Goal: Task Accomplishment & Management: Complete application form

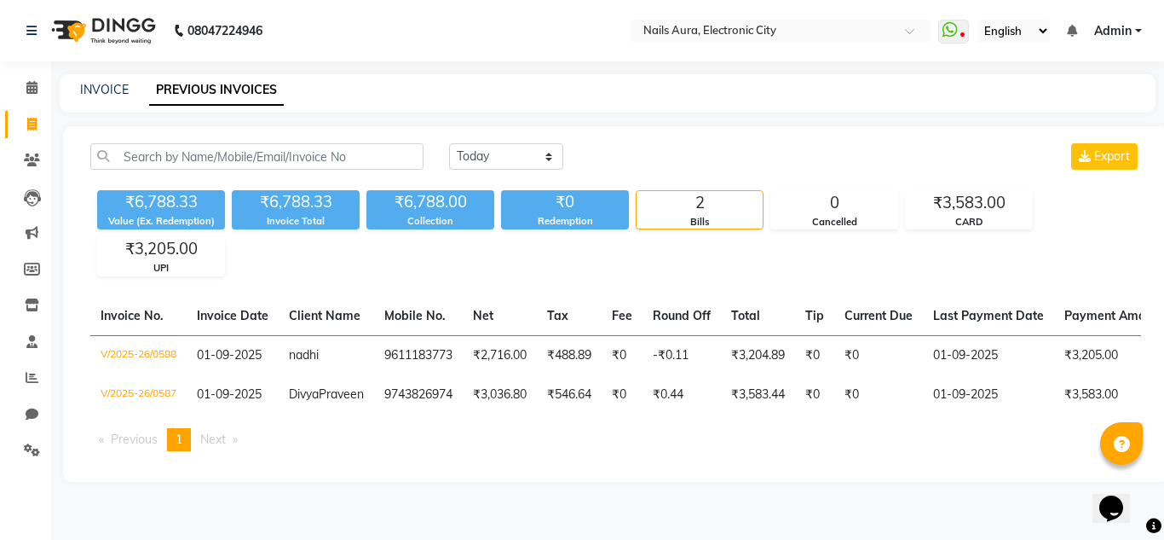
click at [896, 155] on div "[DATE] [DATE] Custom Range Export" at bounding box center [795, 156] width 692 height 26
click at [97, 94] on link "INVOICE" at bounding box center [104, 89] width 49 height 15
select select "service"
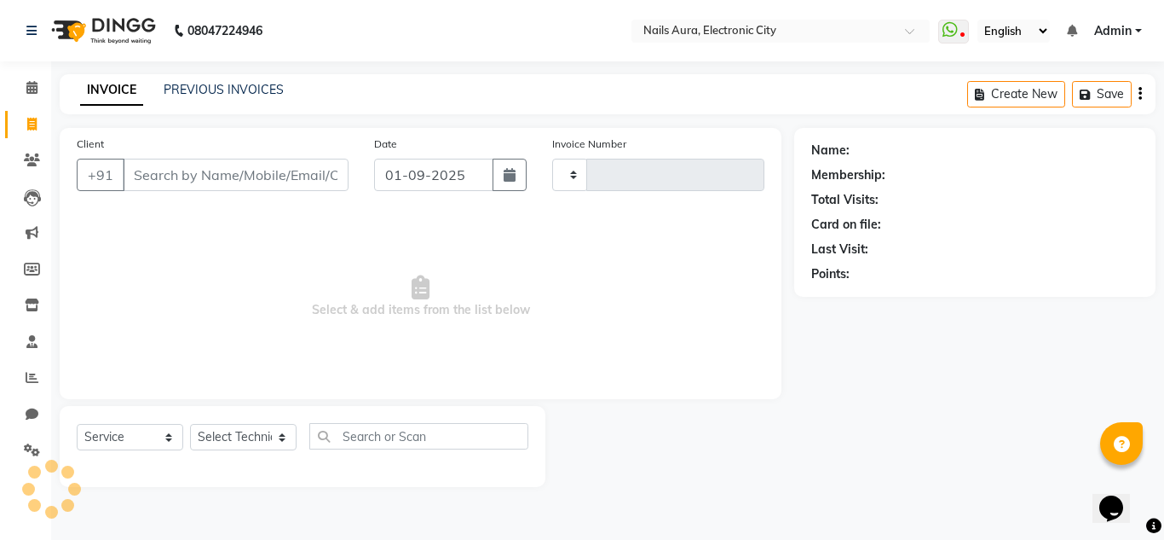
type input "0589"
select select "8179"
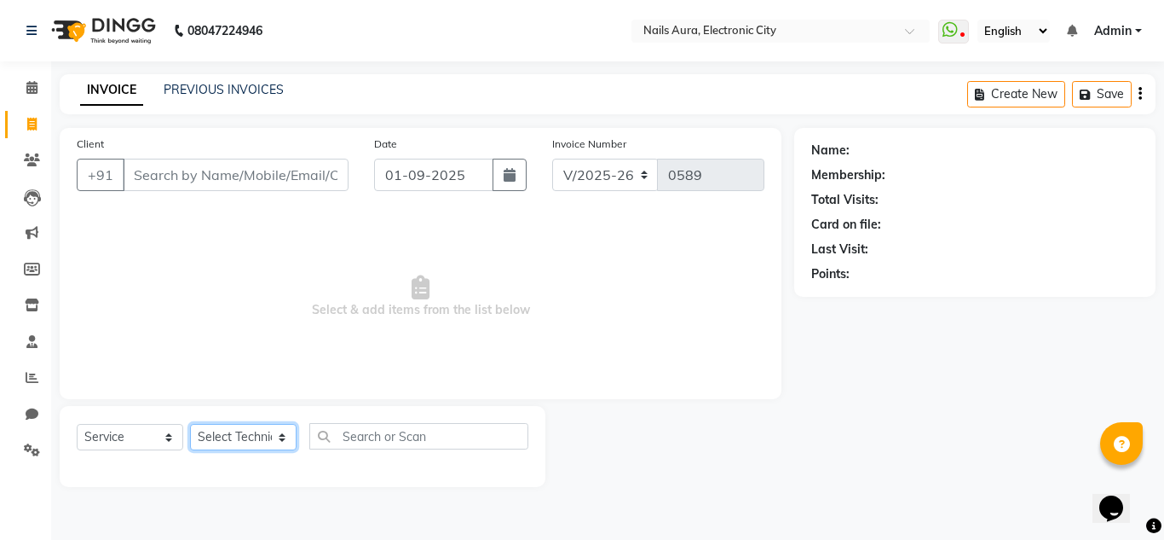
click at [224, 435] on select "Select Technician" at bounding box center [243, 437] width 107 height 26
click at [229, 442] on select "Select Technician [PERSON_NAME] [PERSON_NAME] Pooja [PERSON_NAME] [PERSON_NAME]…" at bounding box center [243, 437] width 107 height 26
click at [231, 442] on select "Select Technician [PERSON_NAME] [PERSON_NAME] Pooja [PERSON_NAME] [PERSON_NAME]…" at bounding box center [243, 437] width 107 height 26
select select "81150"
click at [190, 424] on select "Select Technician [PERSON_NAME] [PERSON_NAME] Pooja [PERSON_NAME] [PERSON_NAME]…" at bounding box center [243, 437] width 107 height 26
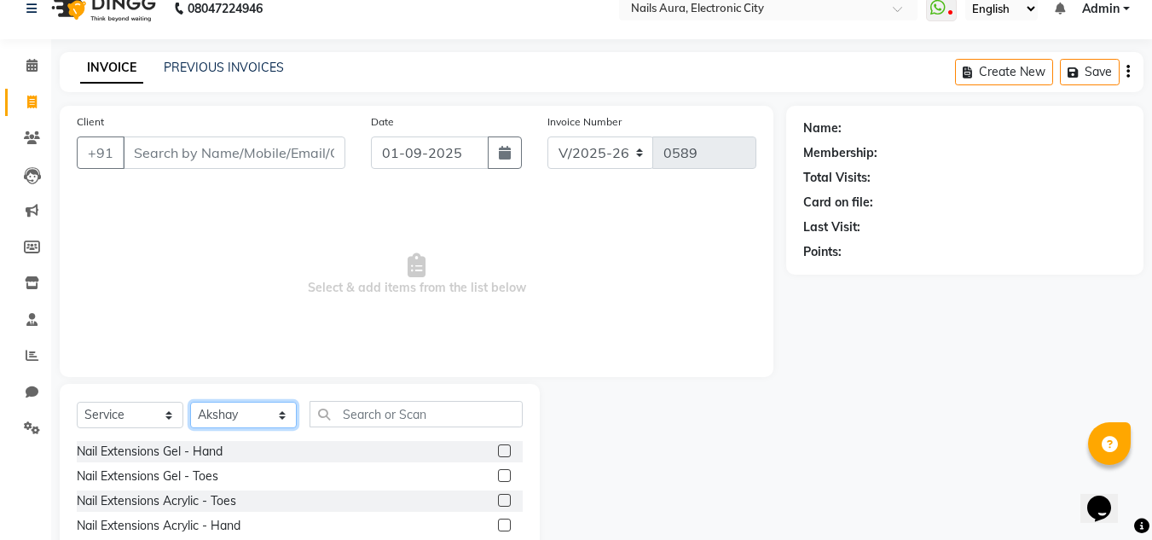
scroll to position [143, 0]
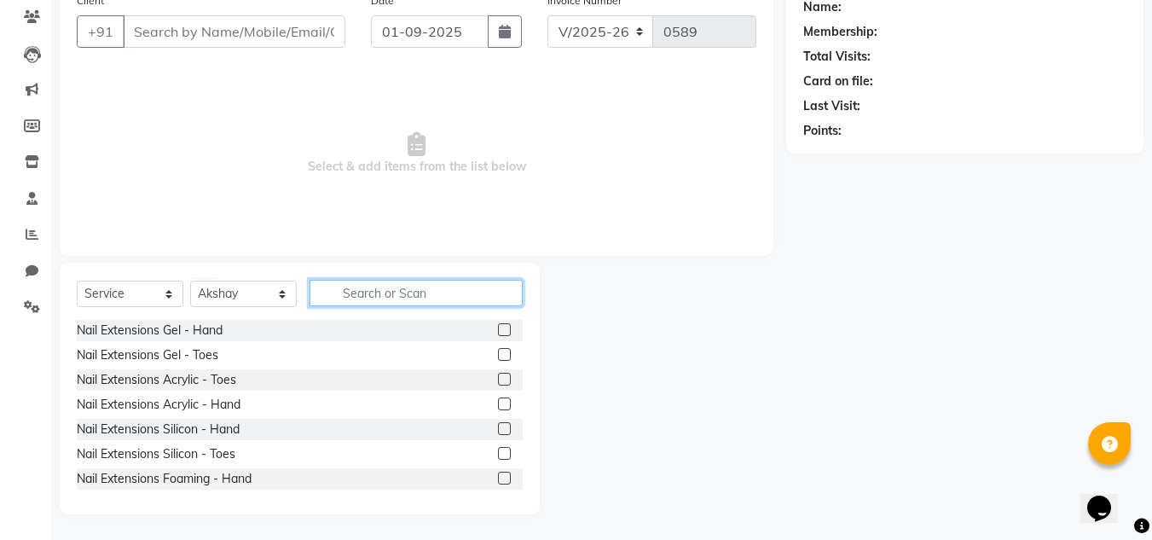
click at [373, 294] on input "text" at bounding box center [415, 293] width 213 height 26
drag, startPoint x: 490, startPoint y: 401, endPoint x: 509, endPoint y: 293, distance: 109.0
click at [498, 401] on label at bounding box center [504, 403] width 13 height 13
click at [498, 401] on input "checkbox" at bounding box center [503, 404] width 11 height 11
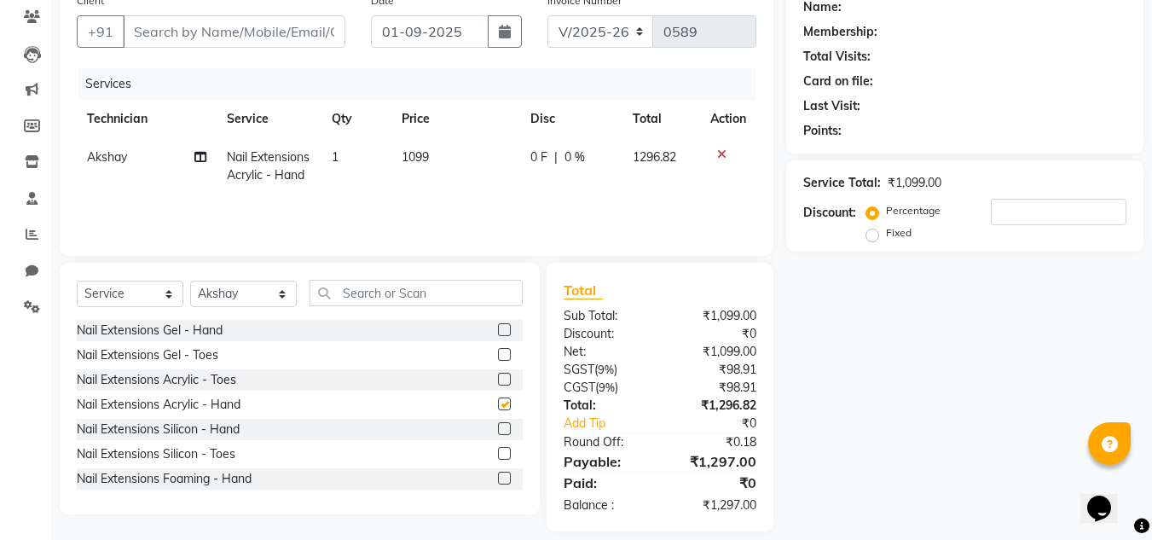
checkbox input "false"
click at [417, 159] on span "1099" at bounding box center [414, 156] width 27 height 15
select select "81150"
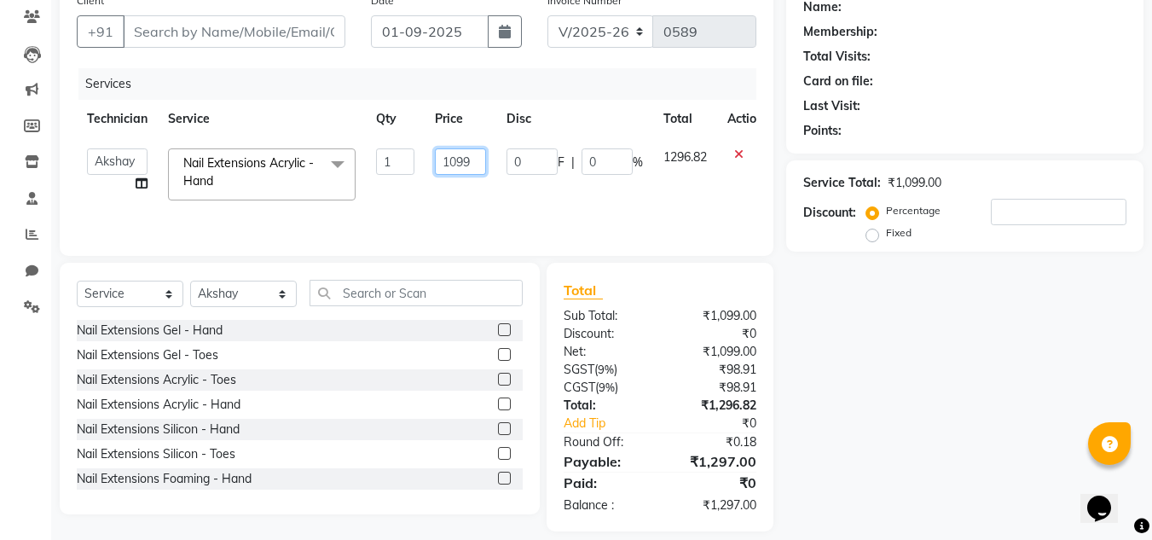
click at [473, 159] on input "1099" at bounding box center [460, 161] width 51 height 26
type input "1"
type input "550"
click at [396, 298] on input "text" at bounding box center [415, 293] width 213 height 26
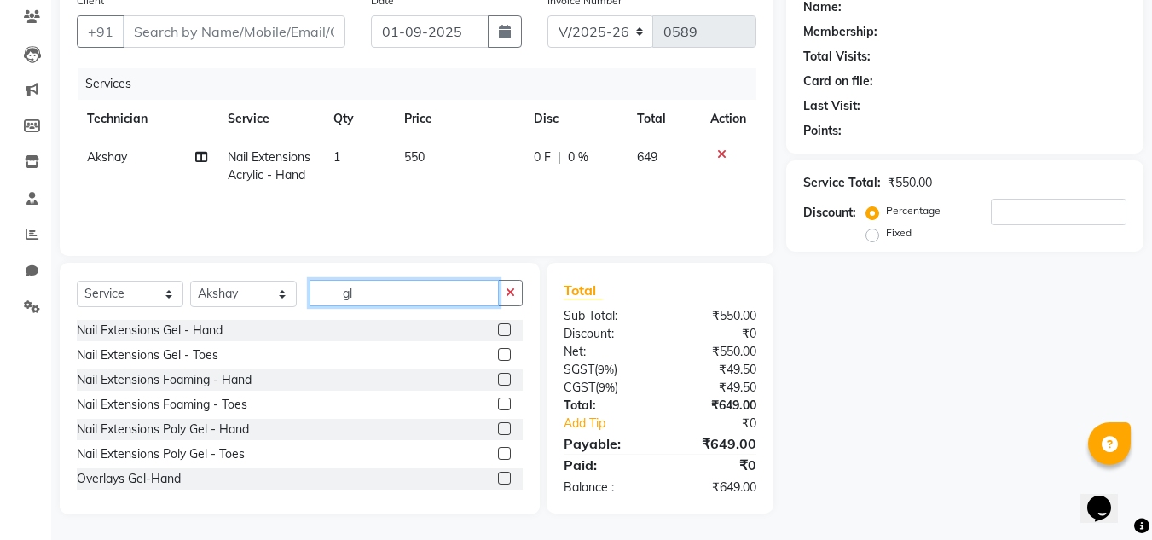
scroll to position [142, 0]
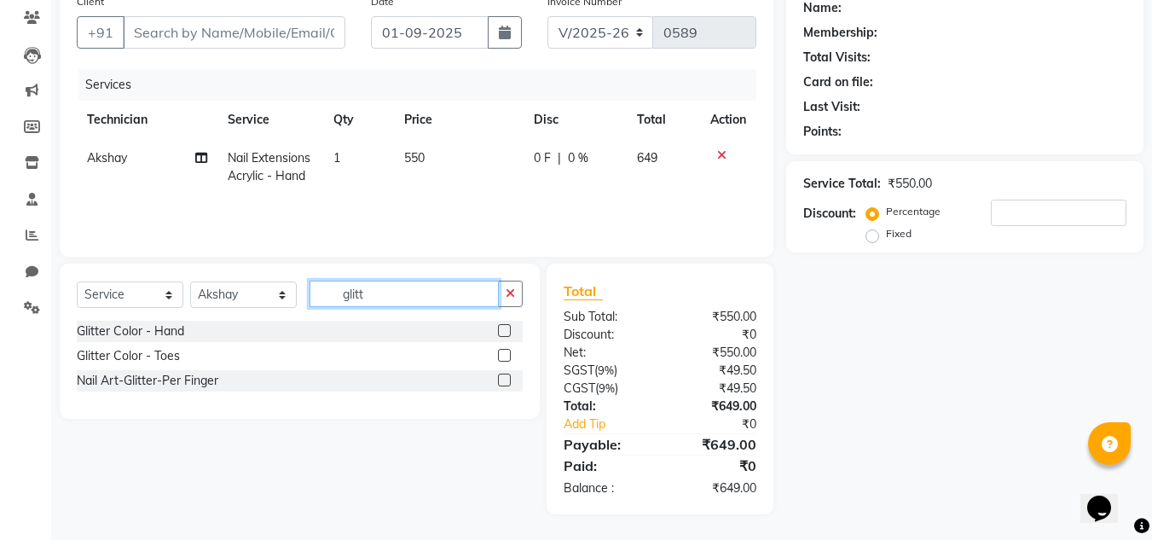
type input "glitt"
click at [507, 326] on label at bounding box center [504, 330] width 13 height 13
click at [507, 326] on input "checkbox" at bounding box center [503, 331] width 11 height 11
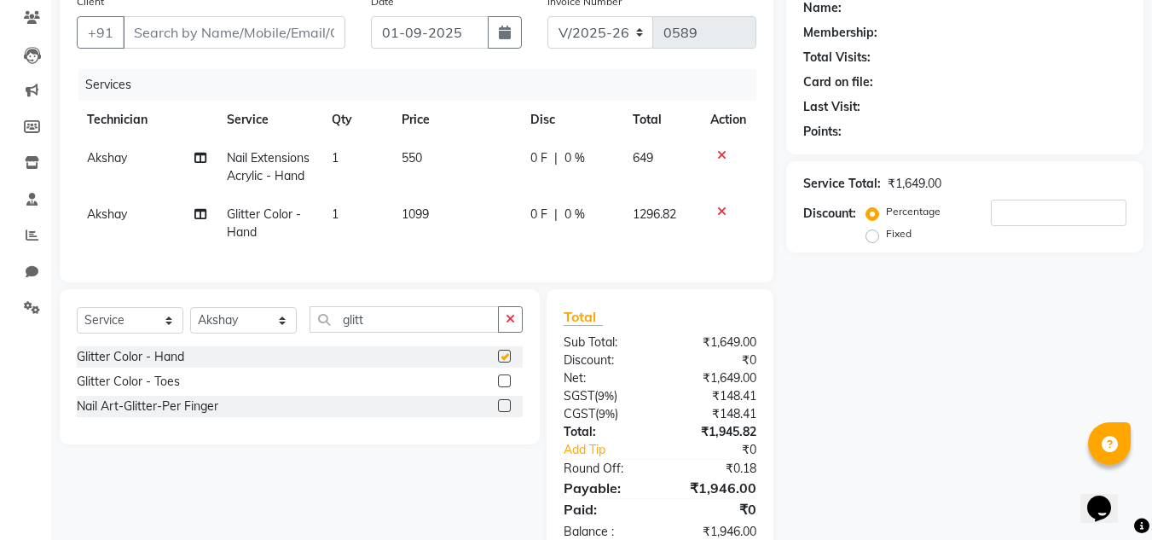
checkbox input "false"
click at [426, 240] on td "1099" at bounding box center [455, 223] width 129 height 56
select select "81150"
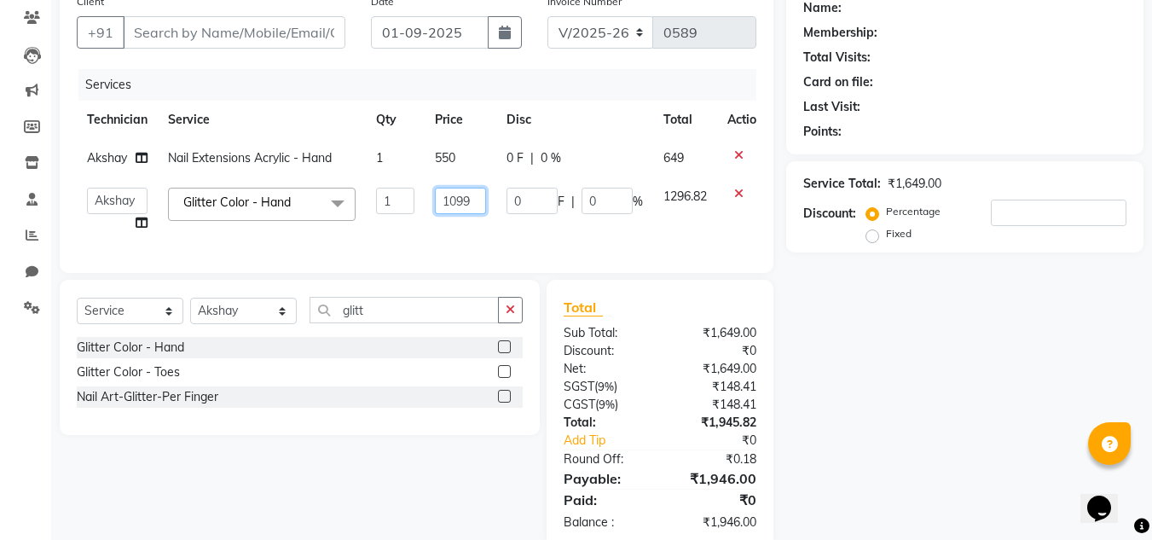
click at [468, 205] on input "1099" at bounding box center [460, 201] width 51 height 26
type input "1"
type input "550"
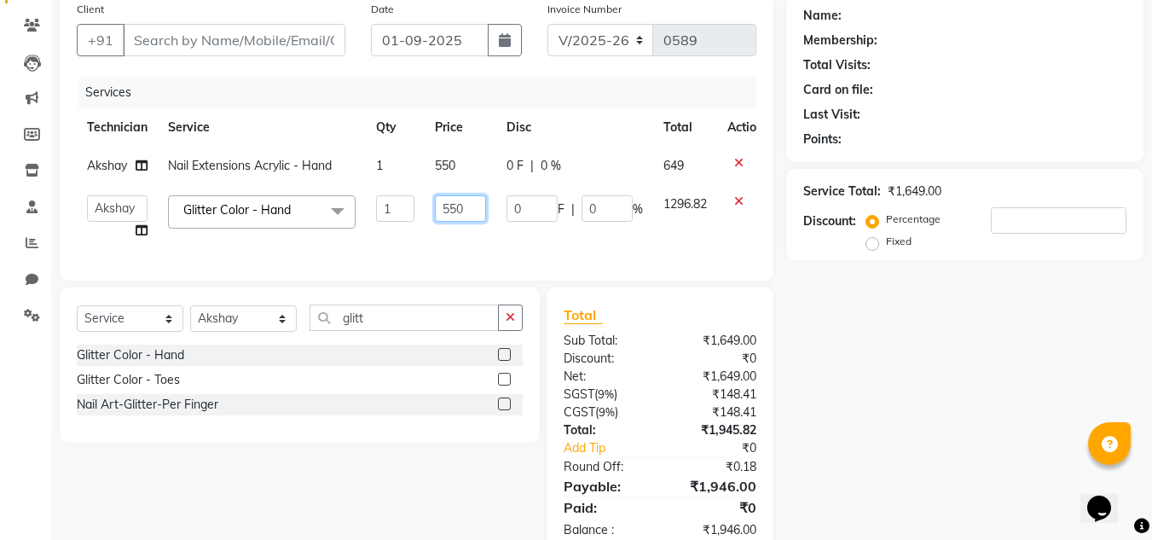
scroll to position [104, 0]
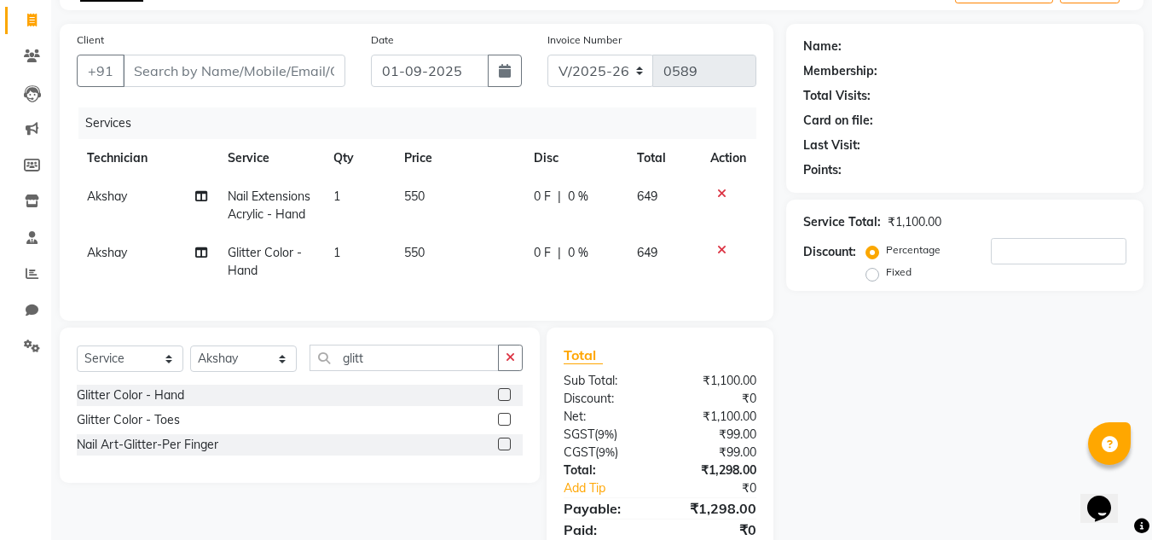
click at [886, 364] on div "Name: Membership: Total Visits: Card on file: Last Visit: Points: Service Total…" at bounding box center [971, 301] width 370 height 554
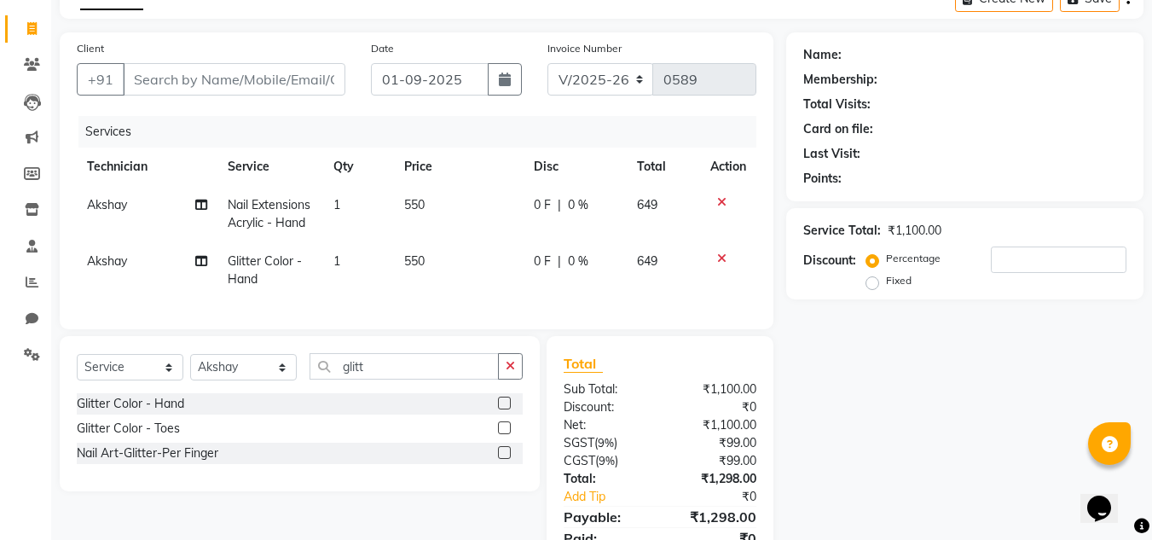
scroll to position [181, 0]
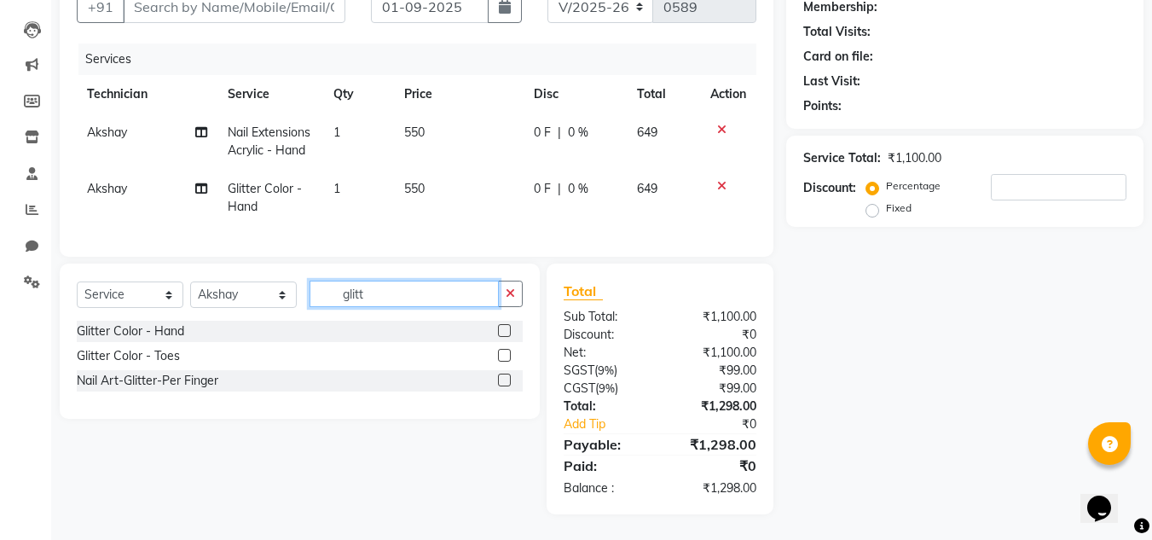
click at [412, 303] on input "glitt" at bounding box center [403, 293] width 189 height 26
type input "g"
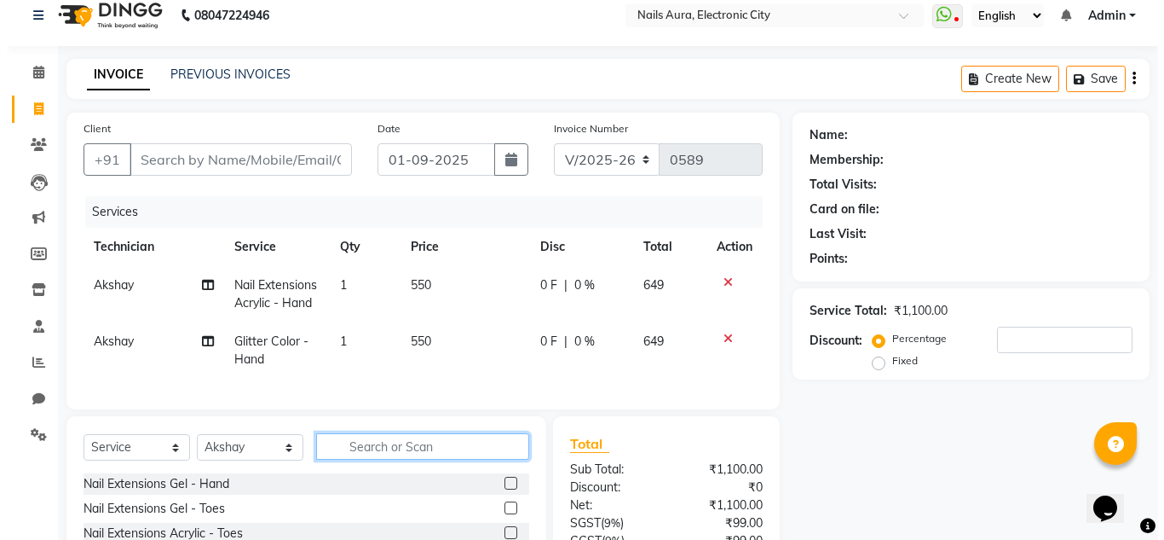
scroll to position [10, 0]
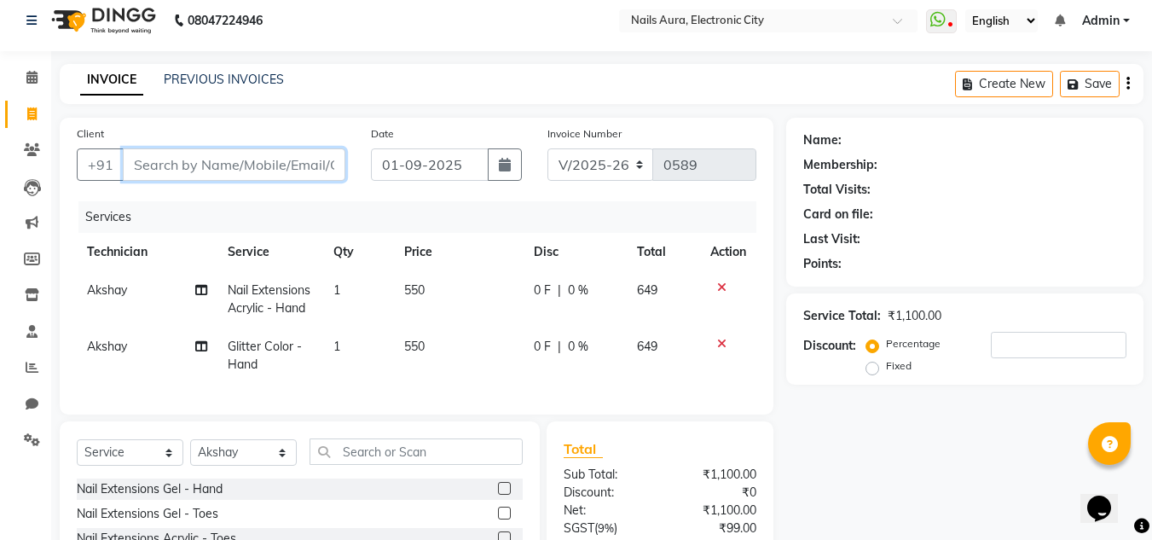
click at [224, 157] on input "Client" at bounding box center [234, 164] width 222 height 32
type input "8"
type input "0"
type input "8"
type input "7619593207"
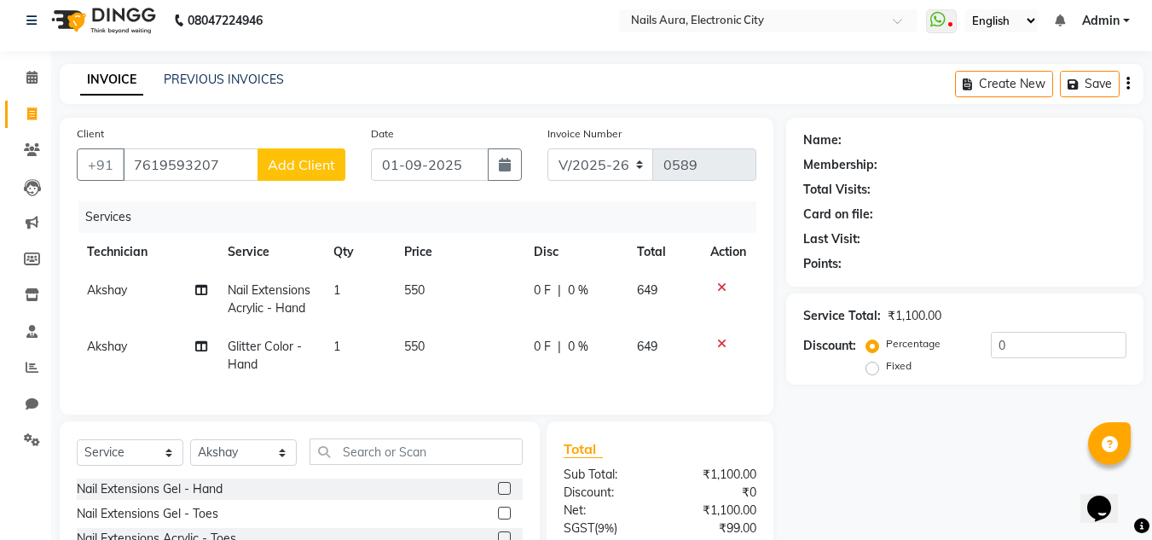
click at [336, 164] on button "Add Client" at bounding box center [301, 164] width 88 height 32
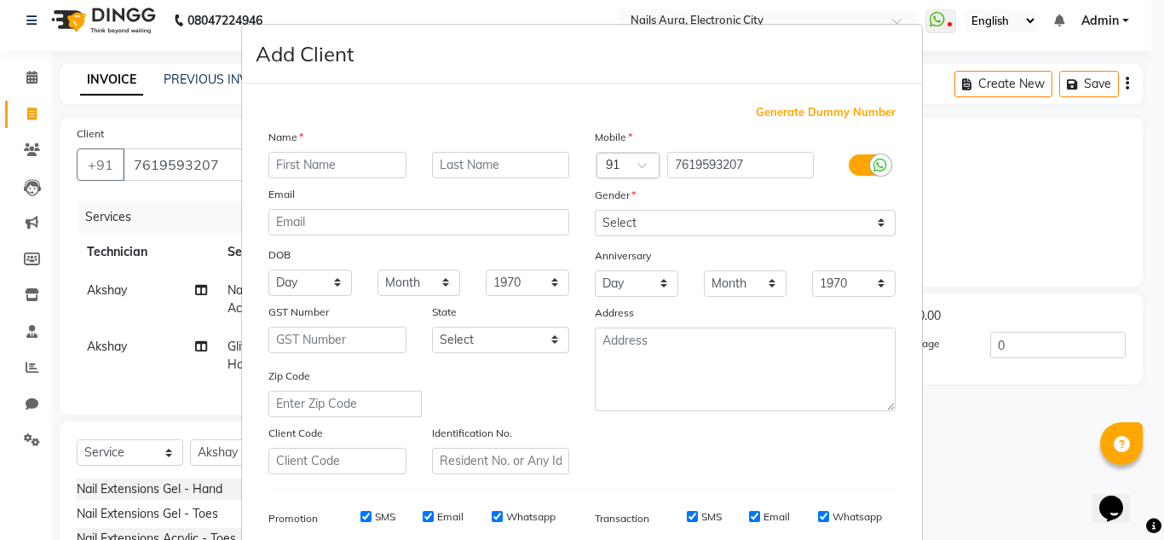
click at [320, 170] on input "text" at bounding box center [337, 165] width 138 height 26
type input "harshita"
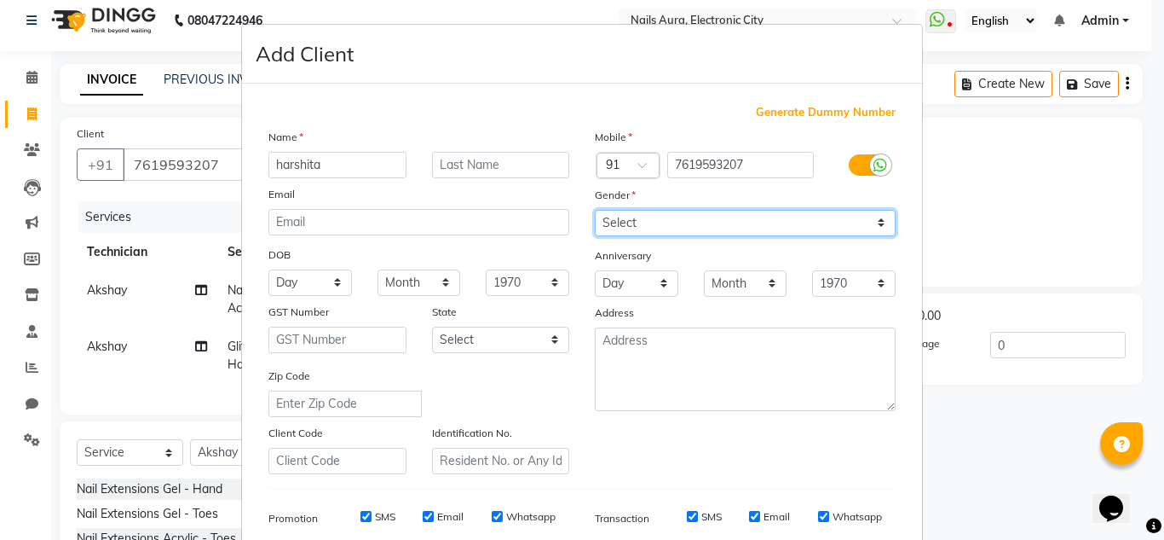
click at [743, 217] on select "Select [DEMOGRAPHIC_DATA] [DEMOGRAPHIC_DATA] Other Prefer Not To Say" at bounding box center [745, 223] width 301 height 26
select select "[DEMOGRAPHIC_DATA]"
click at [595, 210] on select "Select [DEMOGRAPHIC_DATA] [DEMOGRAPHIC_DATA] Other Prefer Not To Say" at bounding box center [745, 223] width 301 height 26
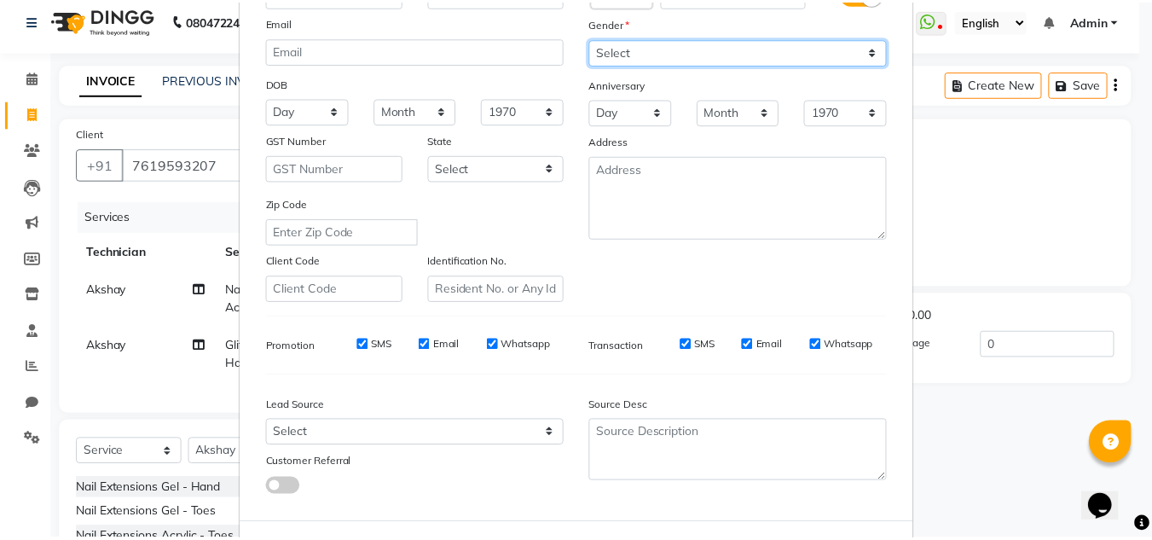
scroll to position [247, 0]
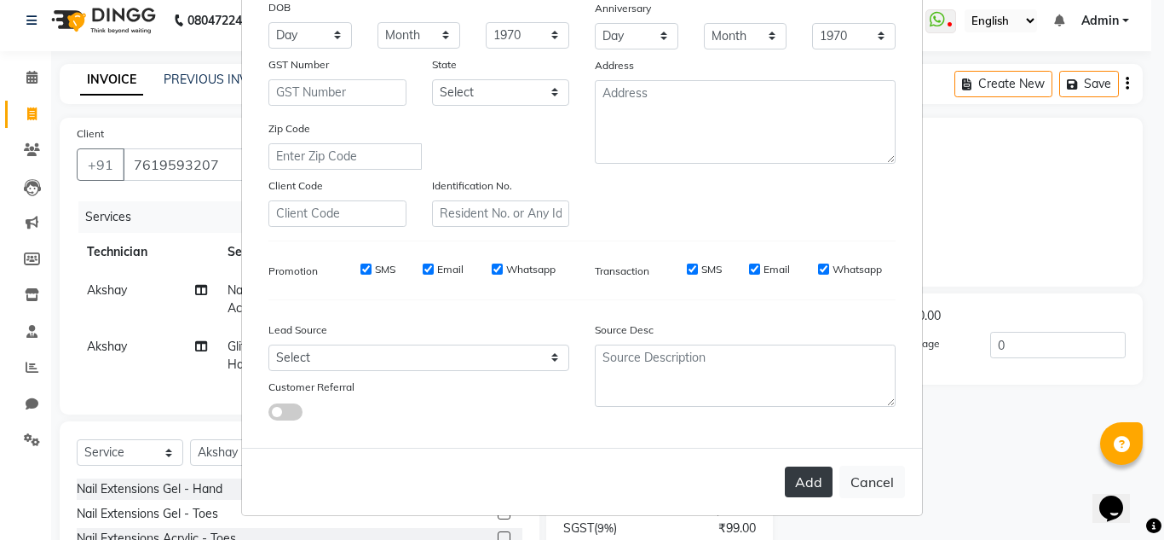
click at [802, 478] on button "Add" at bounding box center [809, 481] width 48 height 31
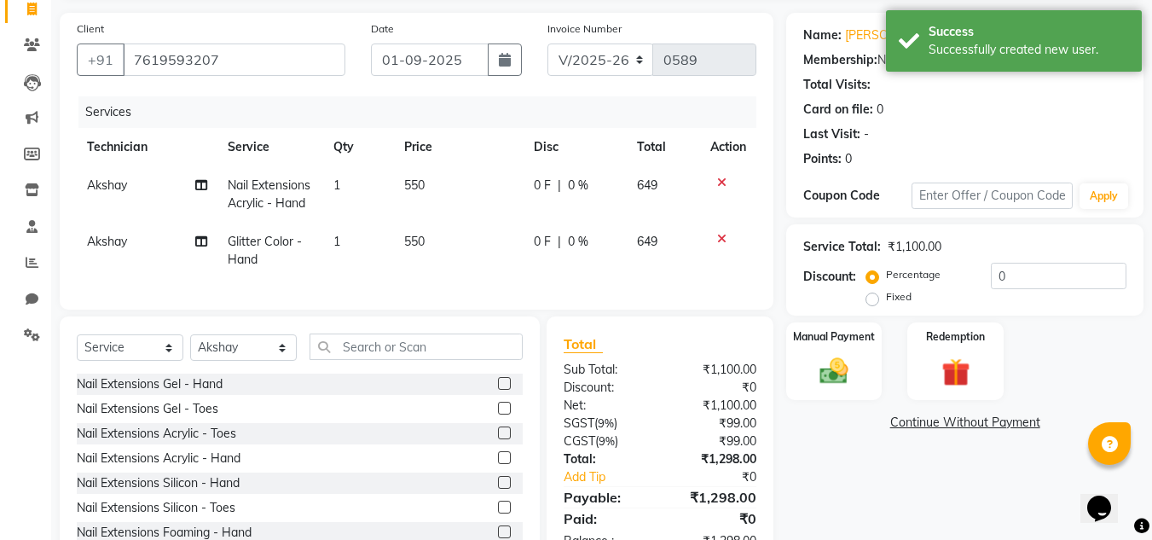
scroll to position [182, 0]
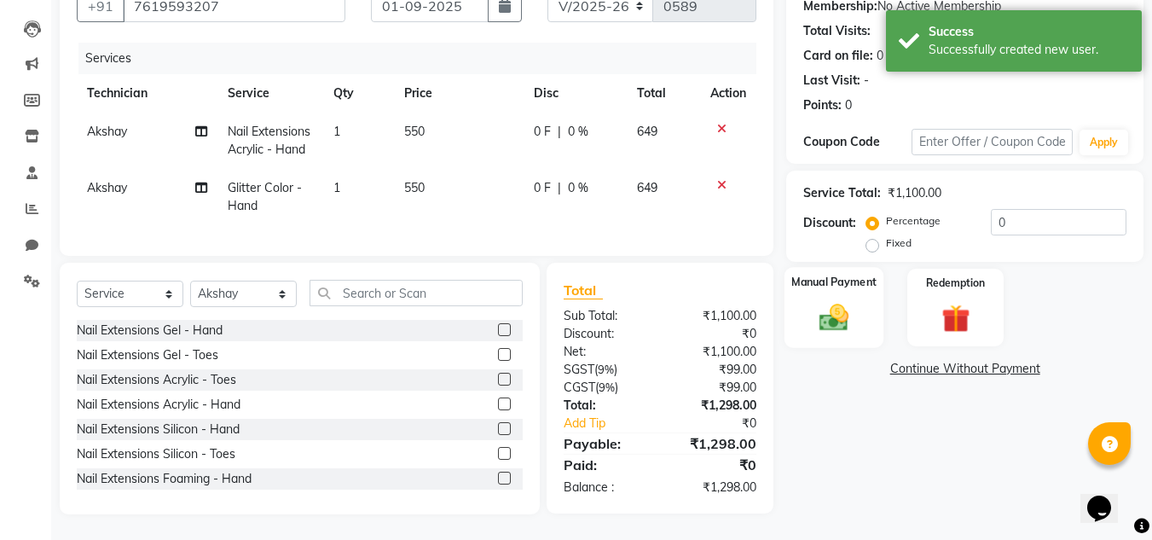
click at [834, 303] on img at bounding box center [834, 317] width 48 height 34
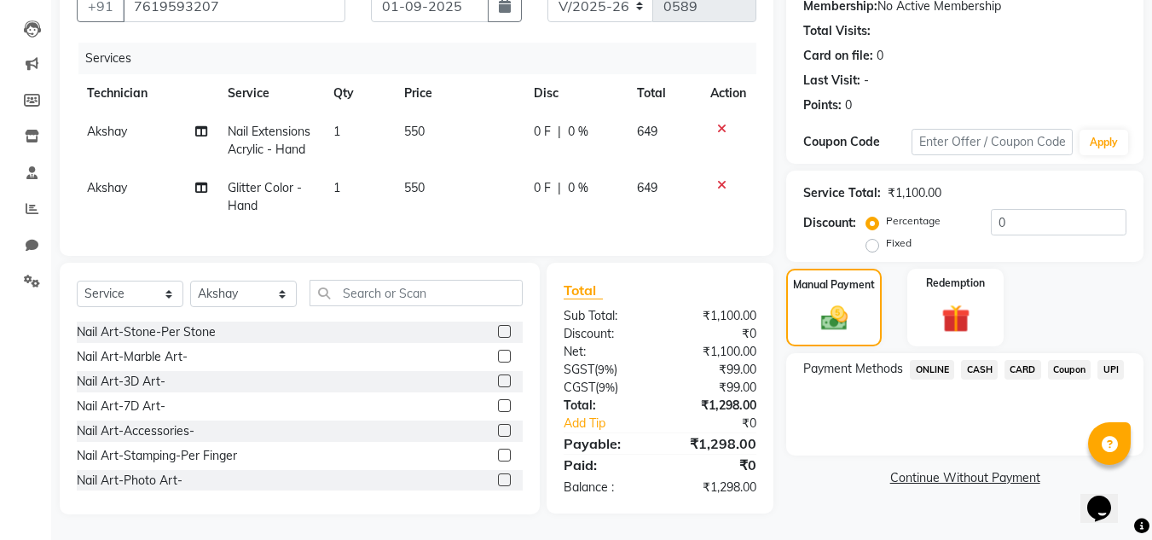
click at [1099, 360] on div "UPI" at bounding box center [1106, 371] width 33 height 23
click at [1112, 360] on span "UPI" at bounding box center [1110, 370] width 26 height 20
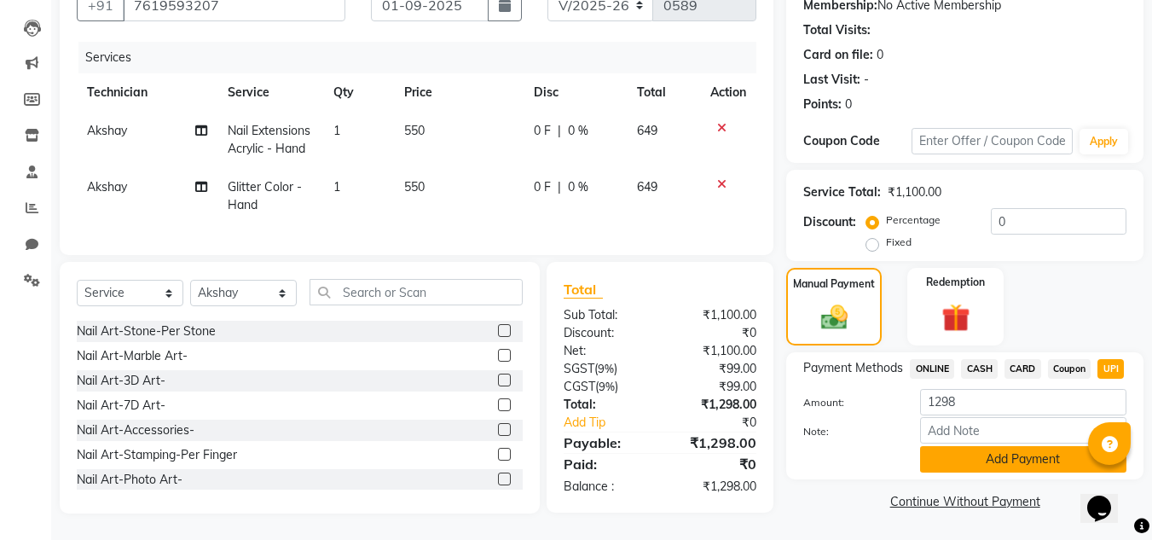
click at [987, 446] on button "Add Payment" at bounding box center [1023, 459] width 206 height 26
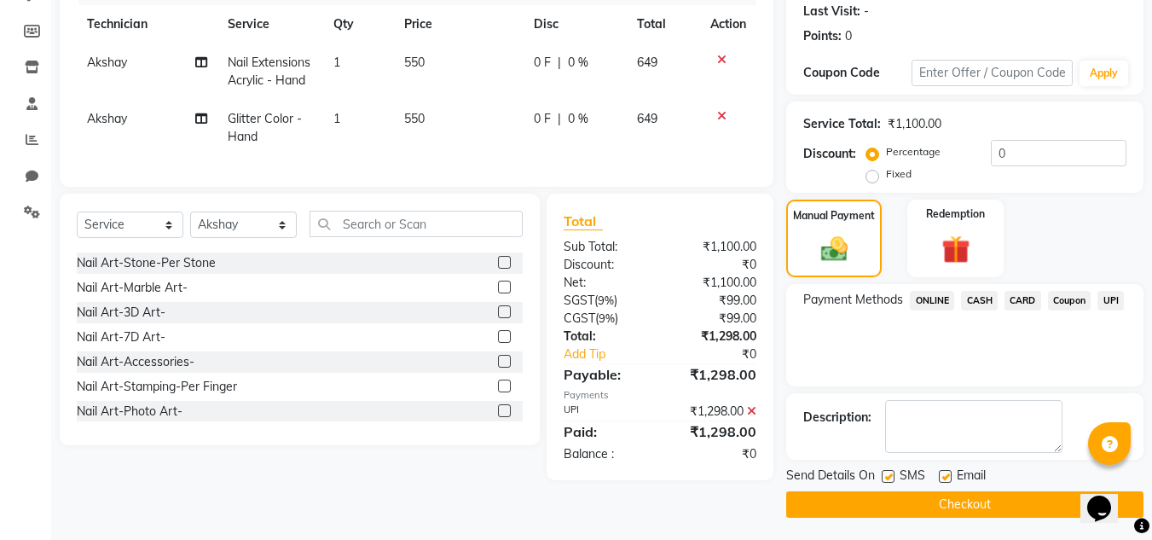
scroll to position [241, 0]
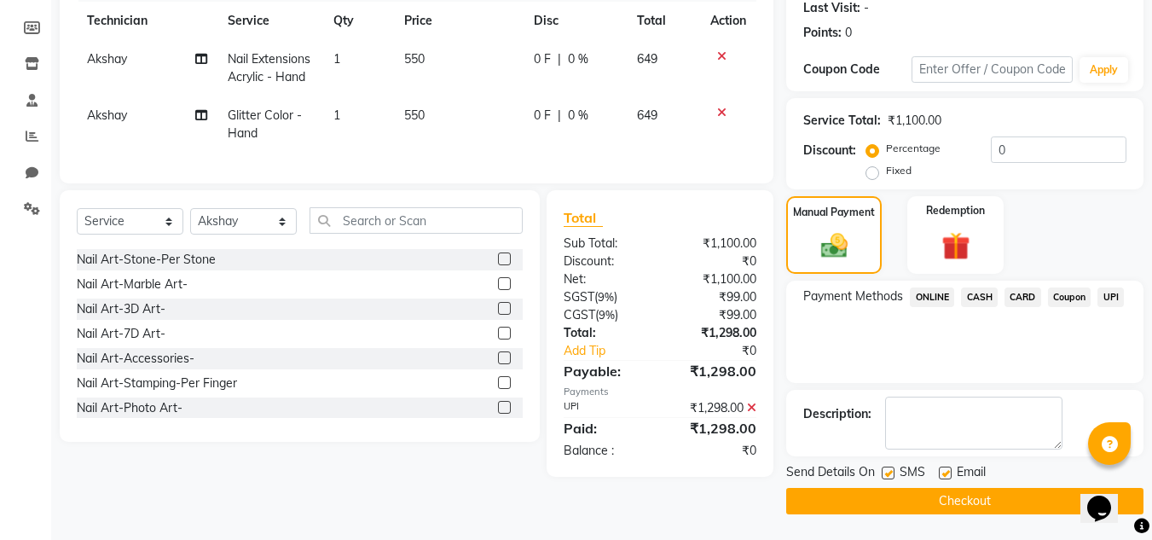
click at [954, 500] on button "Checkout" at bounding box center [964, 501] width 357 height 26
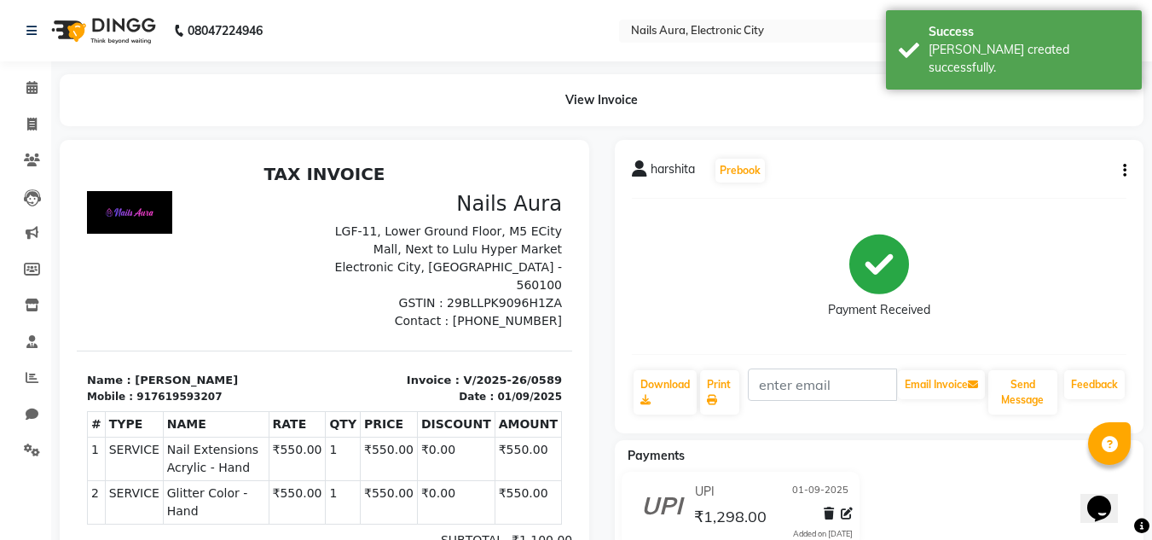
click at [1117, 173] on button "button" at bounding box center [1121, 171] width 10 height 18
click at [1009, 193] on div "Edit Invoice" at bounding box center [1039, 192] width 117 height 21
select select "service"
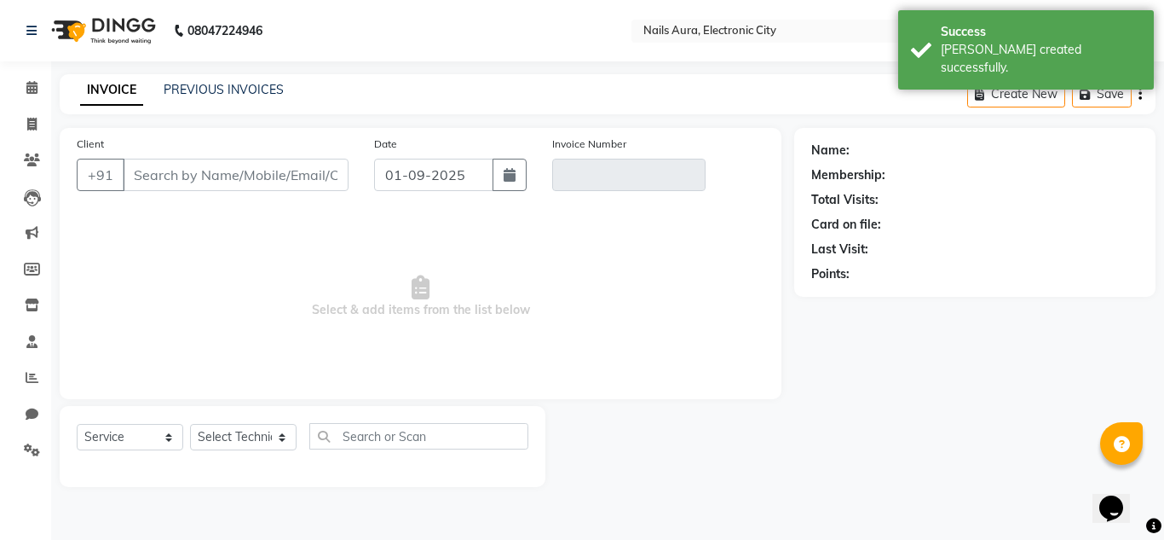
type input "7619593207"
type input "V/2025-26/0589"
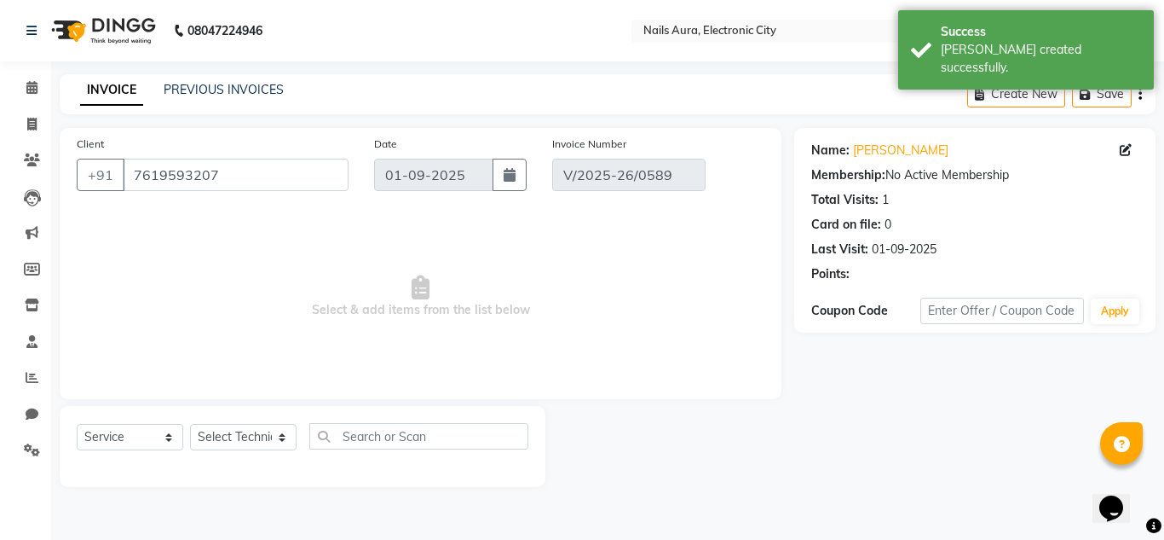
select select "select"
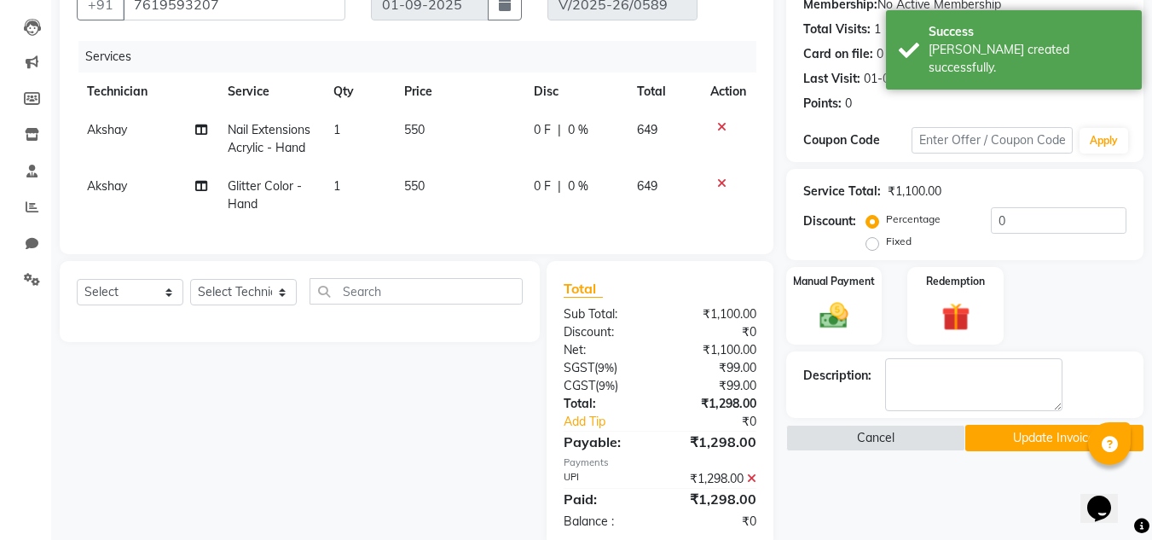
scroll to position [217, 0]
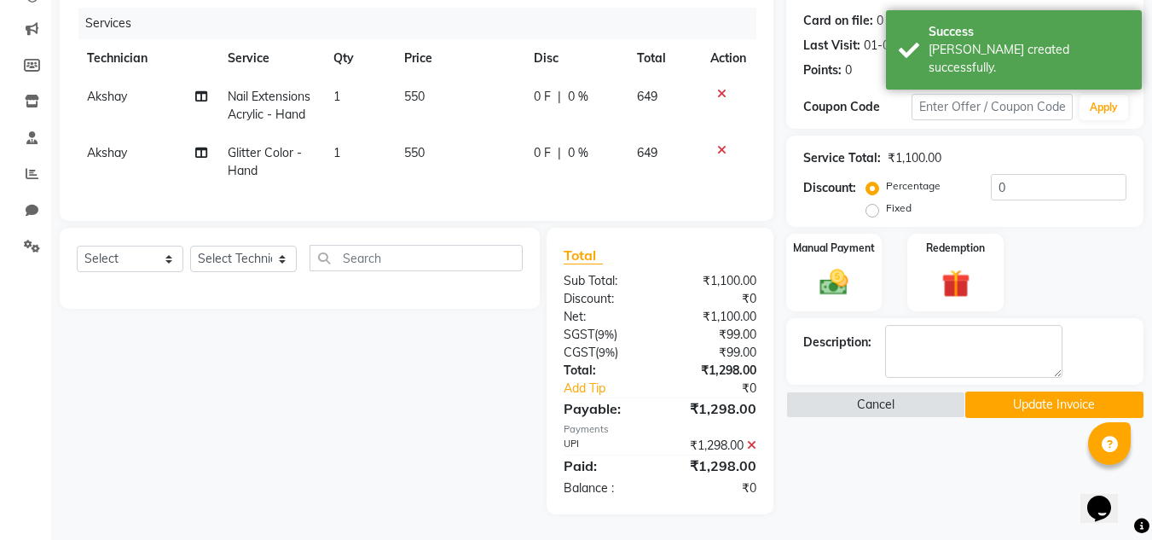
click at [109, 89] on span "Akshay" at bounding box center [107, 96] width 40 height 15
select select "81150"
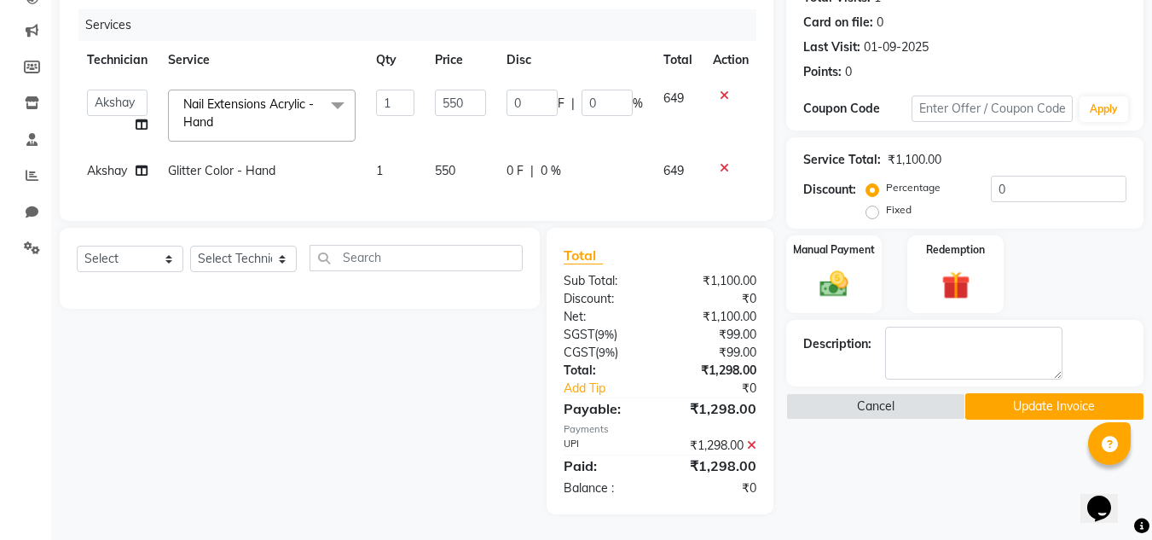
scroll to position [215, 0]
click at [118, 89] on select "[PERSON_NAME] [PERSON_NAME] Pooja [PERSON_NAME] [PERSON_NAME] [PERSON_NAME] [PE…" at bounding box center [117, 102] width 61 height 26
click at [118, 163] on span "Akshay" at bounding box center [107, 170] width 40 height 15
select select "81150"
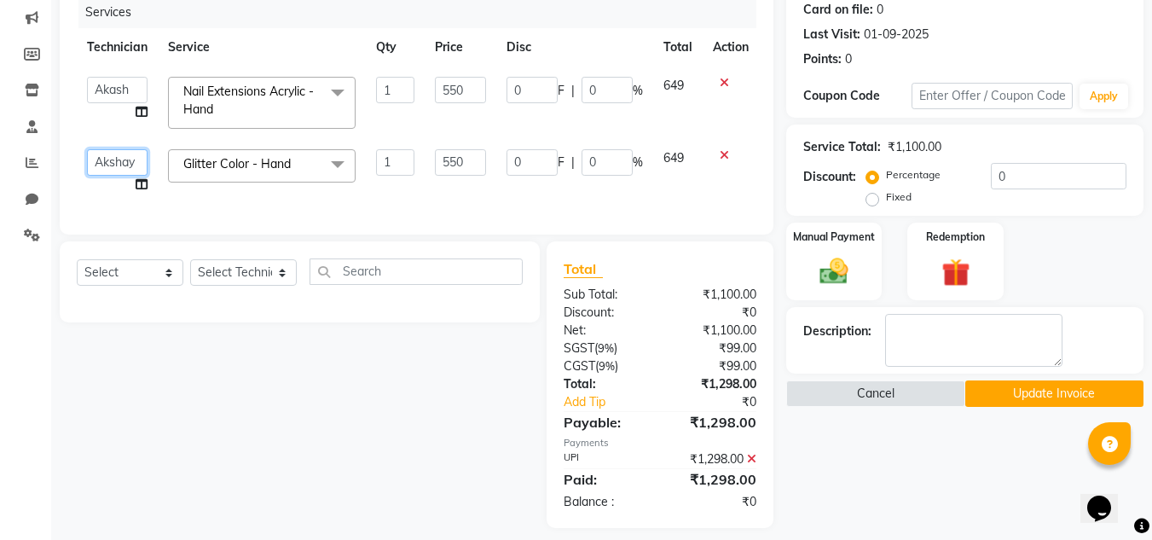
click at [118, 161] on select "[PERSON_NAME] [PERSON_NAME] Pooja [PERSON_NAME] [PERSON_NAME] [PERSON_NAME] [PE…" at bounding box center [117, 162] width 61 height 26
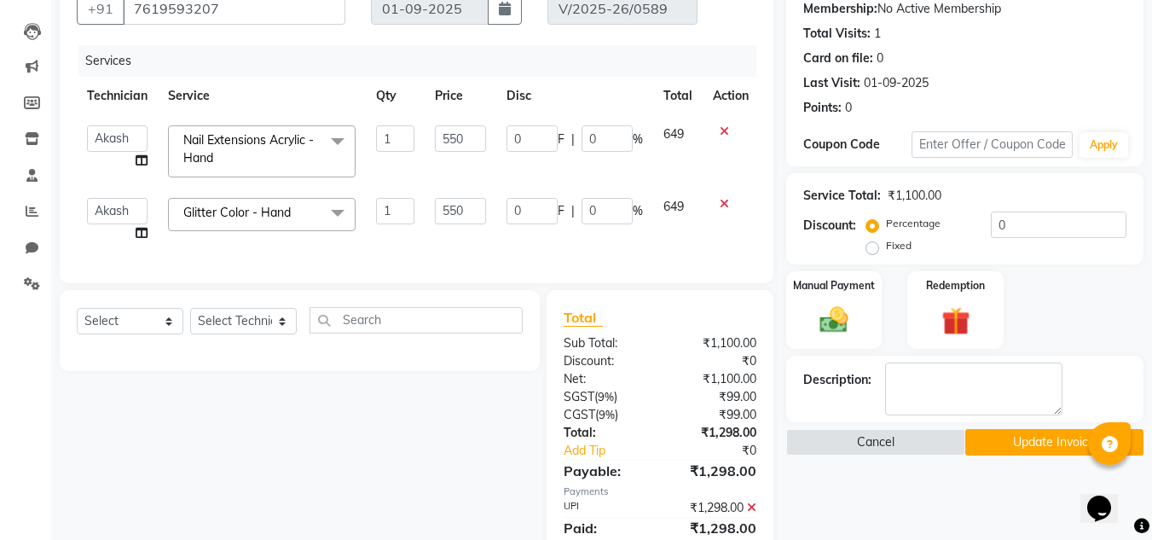
scroll to position [241, 0]
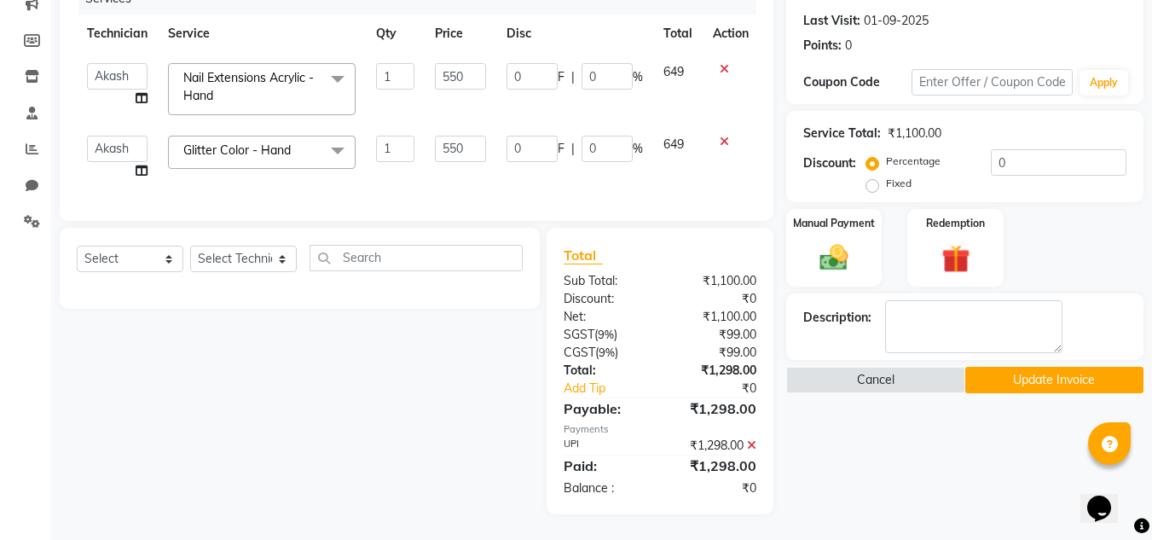
click at [1027, 375] on button "Update Invoice" at bounding box center [1054, 380] width 178 height 26
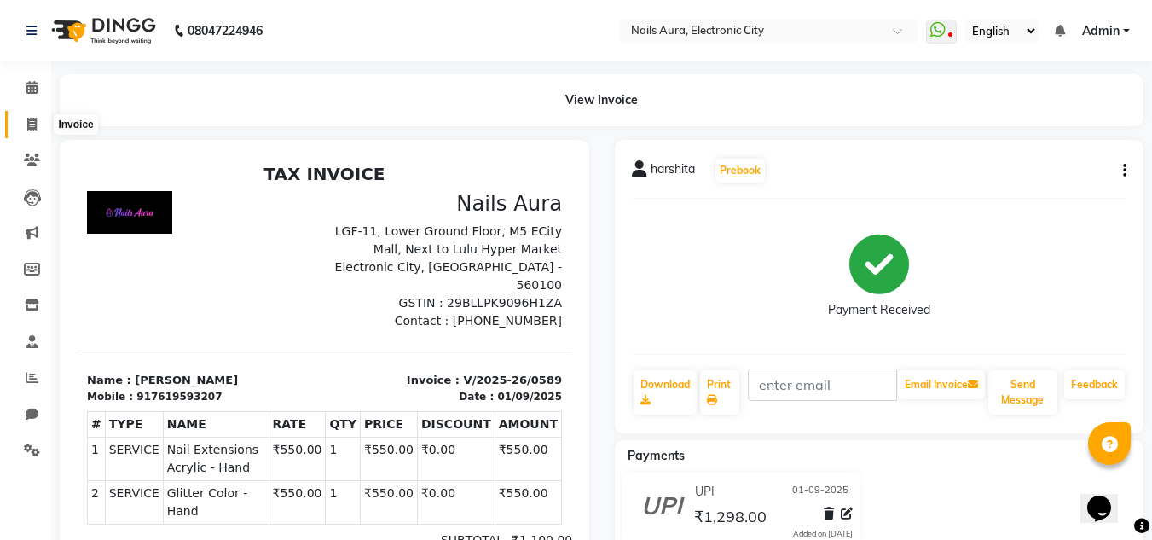
click at [26, 116] on span at bounding box center [32, 125] width 30 height 20
select select "service"
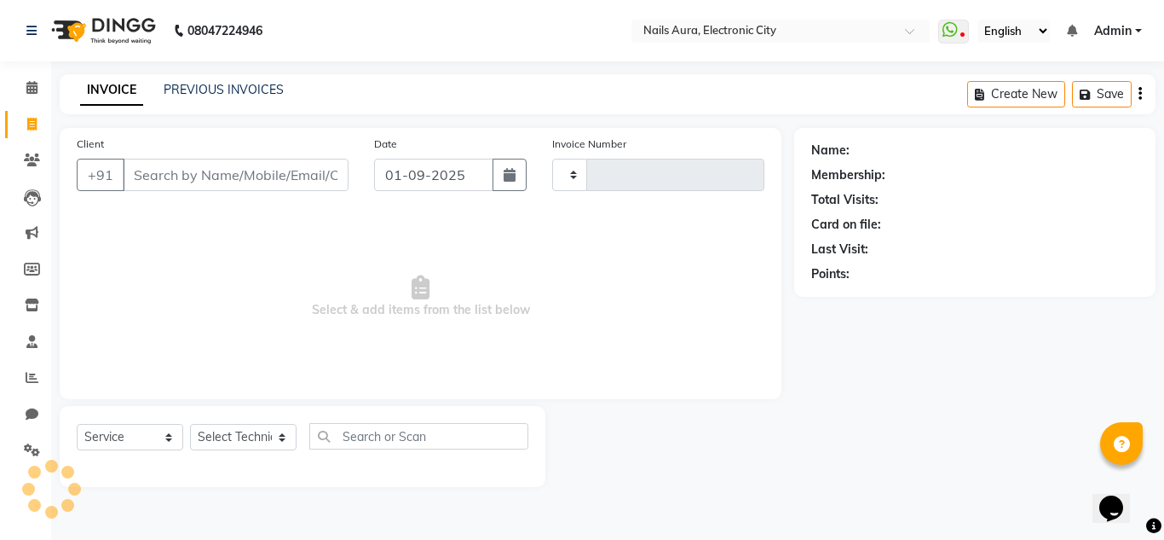
type input "0590"
select select "8179"
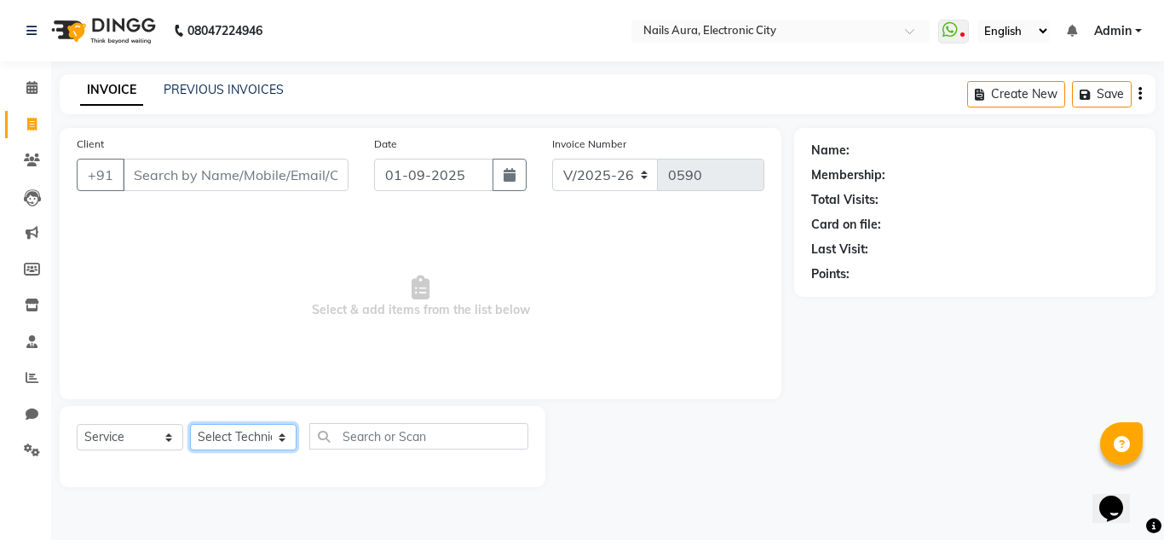
click at [243, 439] on select "Select Technician [PERSON_NAME] [PERSON_NAME] Pooja [PERSON_NAME] [PERSON_NAME]…" at bounding box center [243, 437] width 107 height 26
click at [190, 424] on select "Select Technician [PERSON_NAME] [PERSON_NAME] Pooja [PERSON_NAME] [PERSON_NAME]…" at bounding box center [243, 437] width 107 height 26
click at [24, 450] on icon at bounding box center [32, 449] width 16 height 13
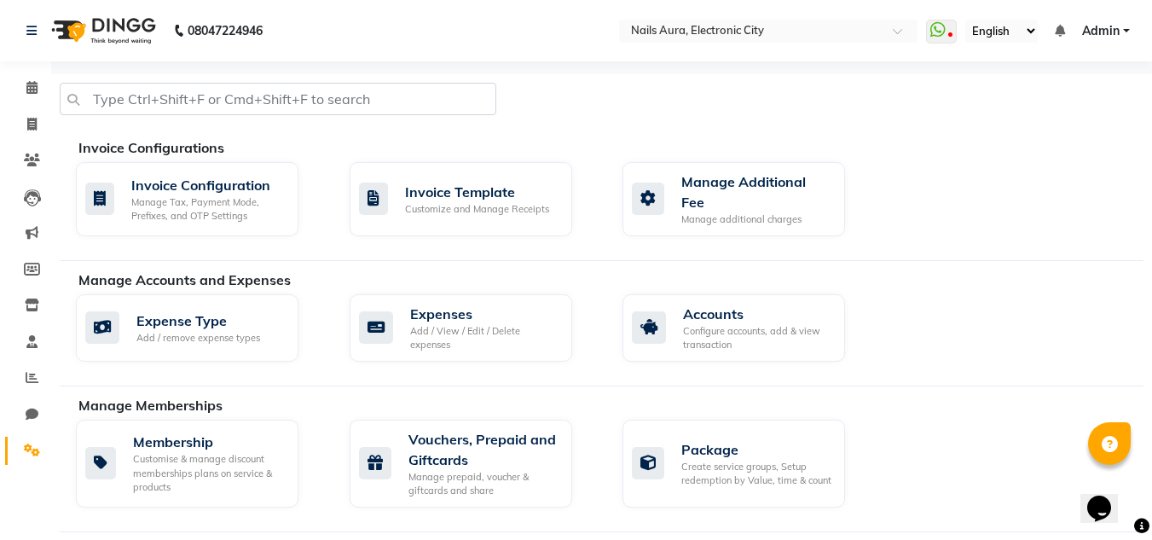
click at [997, 306] on div "Expense Type Add / remove expense types Expenses Add / View / Edit / Delete exp…" at bounding box center [609, 331] width 1093 height 74
click at [29, 125] on icon at bounding box center [31, 124] width 9 height 13
select select "service"
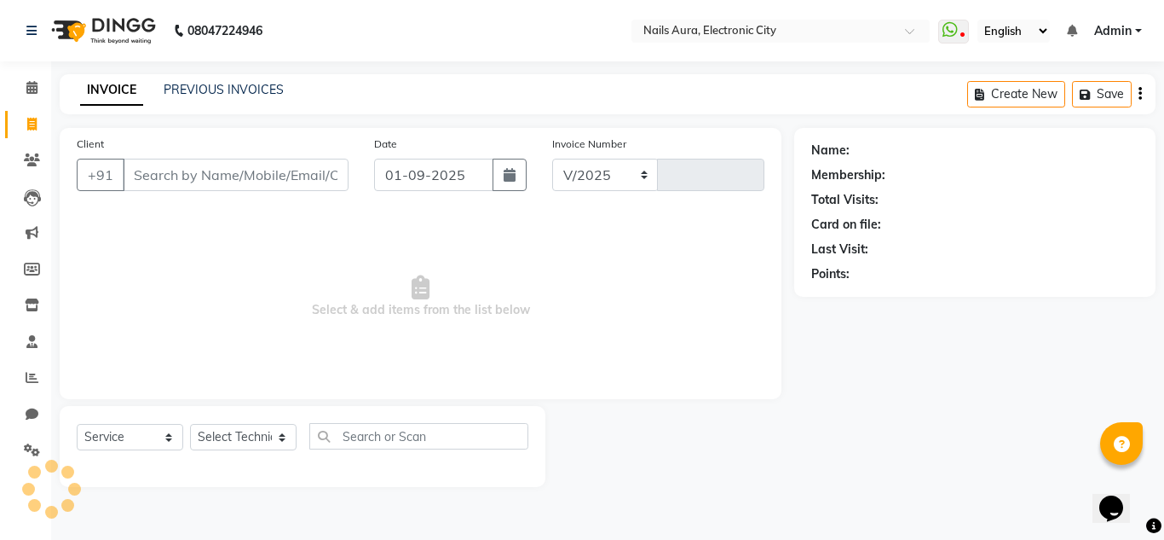
select select "8179"
type input "0590"
click at [234, 435] on select "Select Technician [PERSON_NAME] [PERSON_NAME] Pooja [PERSON_NAME] [PERSON_NAME]…" at bounding box center [243, 437] width 107 height 26
select select "80910"
click at [190, 424] on select "Select Technician [PERSON_NAME] [PERSON_NAME] Pooja [PERSON_NAME] [PERSON_NAME]…" at bounding box center [243, 437] width 107 height 26
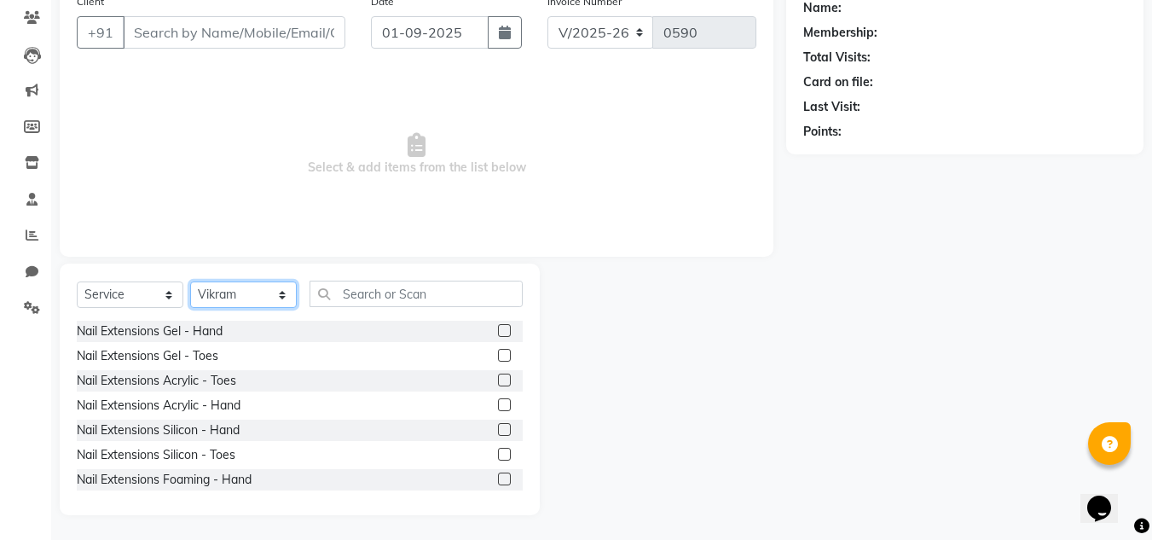
scroll to position [143, 0]
click at [408, 297] on input "text" at bounding box center [415, 293] width 213 height 26
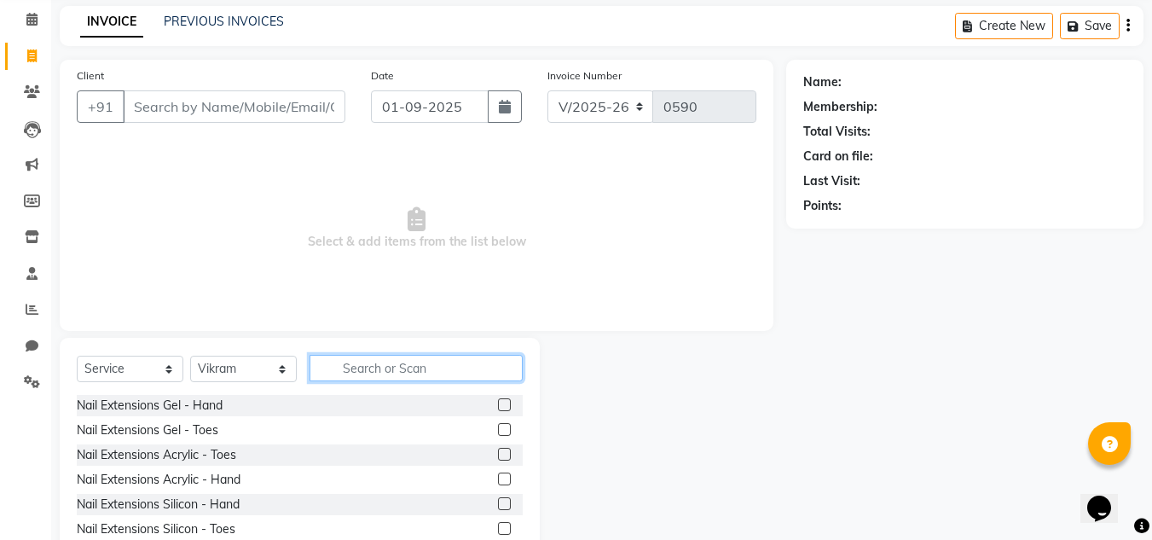
scroll to position [0, 0]
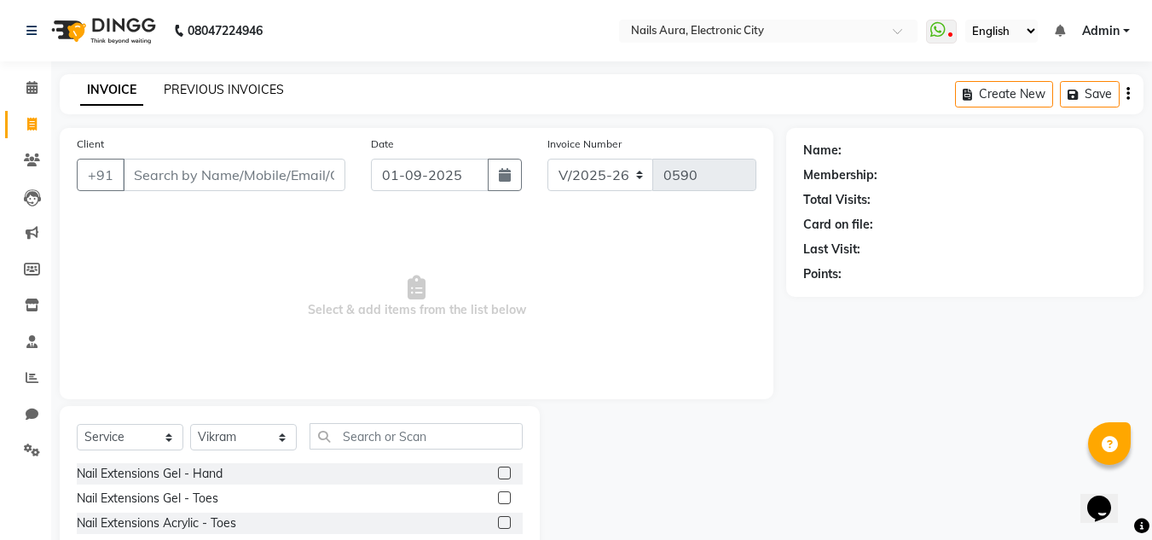
drag, startPoint x: 236, startPoint y: 85, endPoint x: 728, endPoint y: 122, distance: 493.2
click at [236, 85] on link "PREVIOUS INVOICES" at bounding box center [224, 89] width 120 height 15
click at [23, 86] on span at bounding box center [32, 88] width 30 height 20
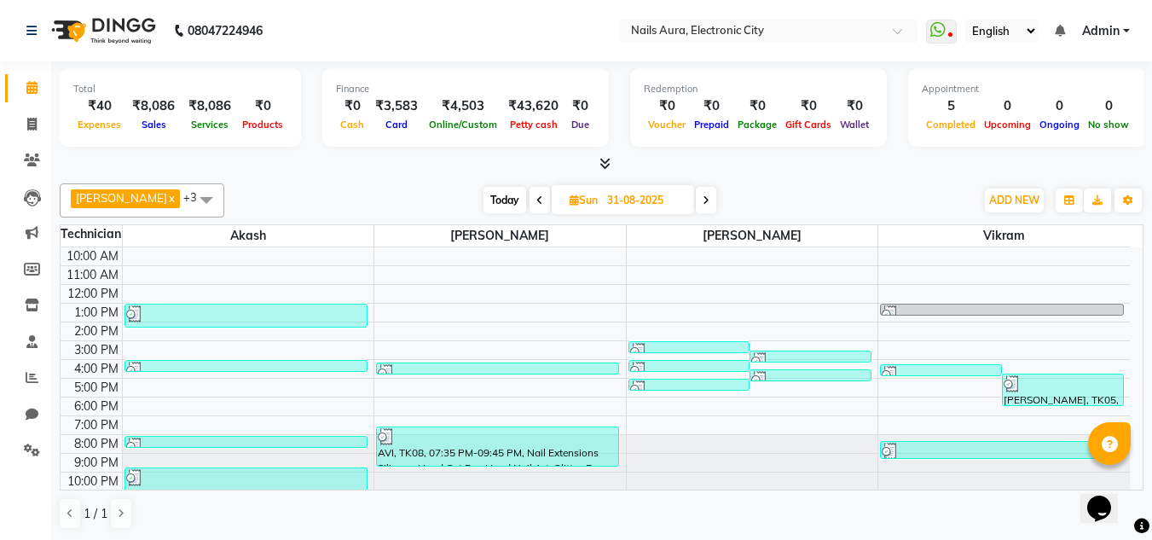
click at [702, 200] on icon at bounding box center [705, 200] width 7 height 10
type input "01-09-2025"
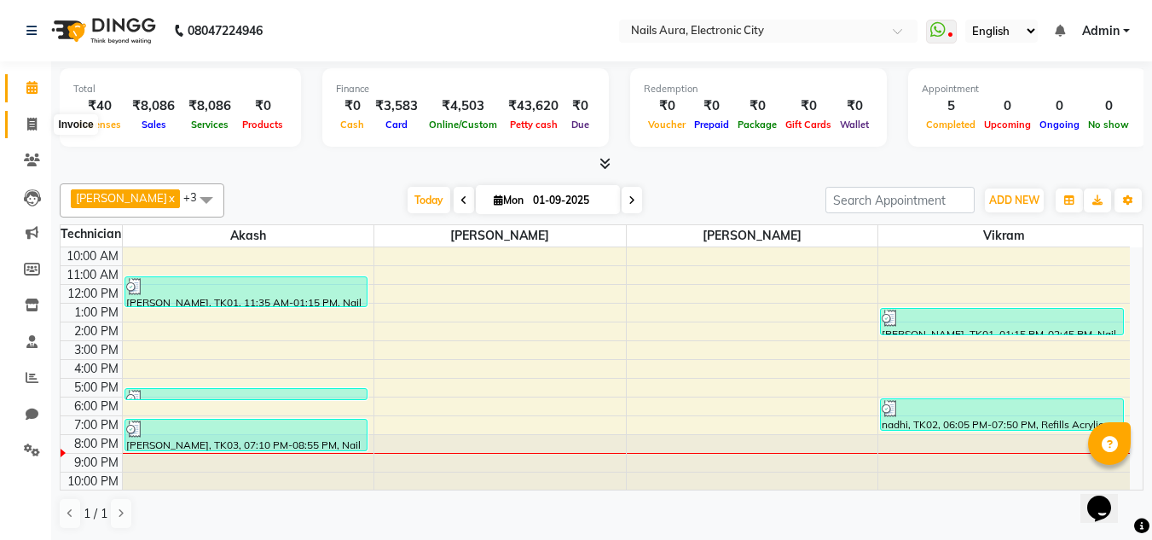
click at [24, 123] on span at bounding box center [32, 125] width 30 height 20
select select "service"
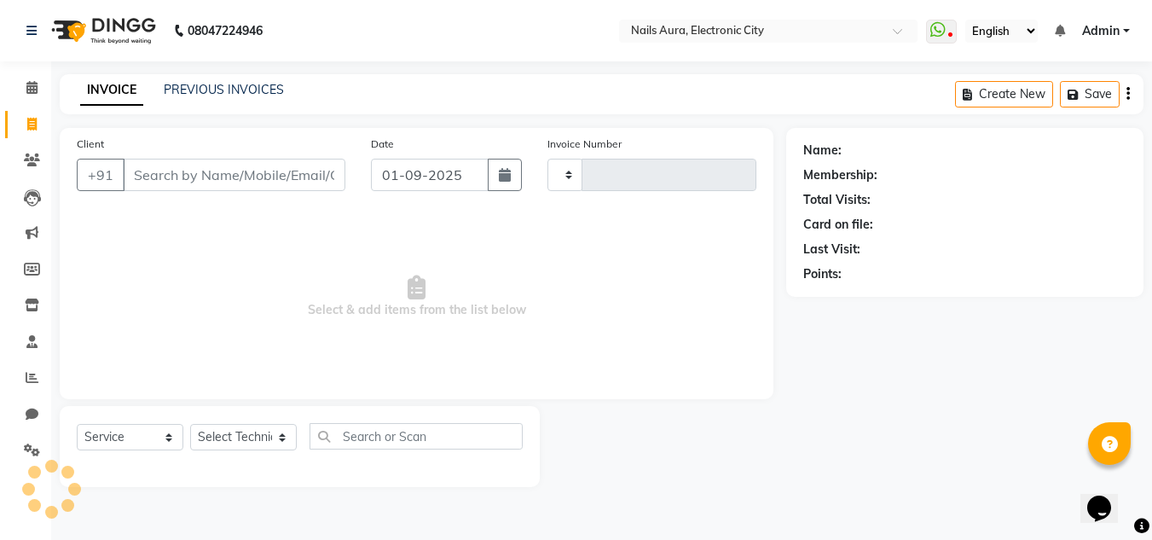
type input "0590"
select select "8179"
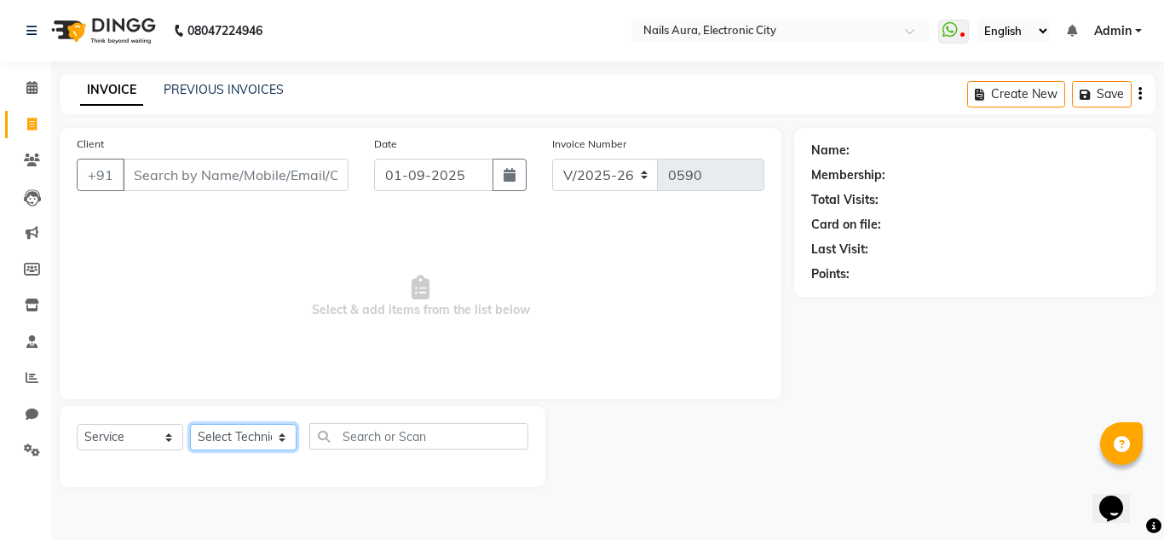
click at [250, 446] on select "Select Technician [PERSON_NAME] [PERSON_NAME] Pooja [PERSON_NAME] [PERSON_NAME]…" at bounding box center [243, 437] width 107 height 26
select select "80910"
click at [190, 424] on select "Select Technician [PERSON_NAME] [PERSON_NAME] Pooja [PERSON_NAME] [PERSON_NAME]…" at bounding box center [243, 437] width 107 height 26
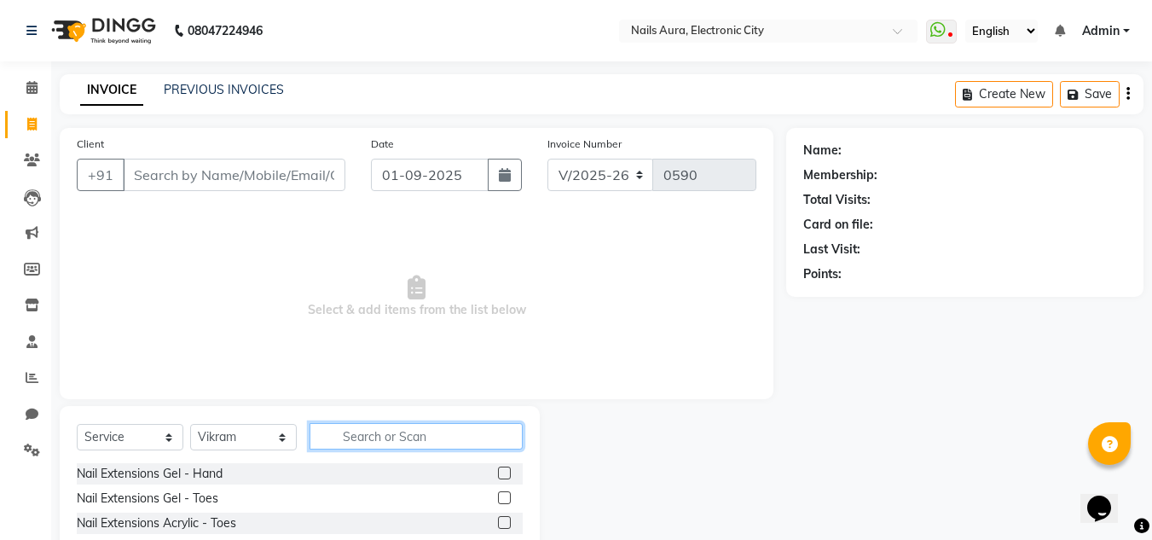
click at [361, 437] on input "text" at bounding box center [415, 436] width 213 height 26
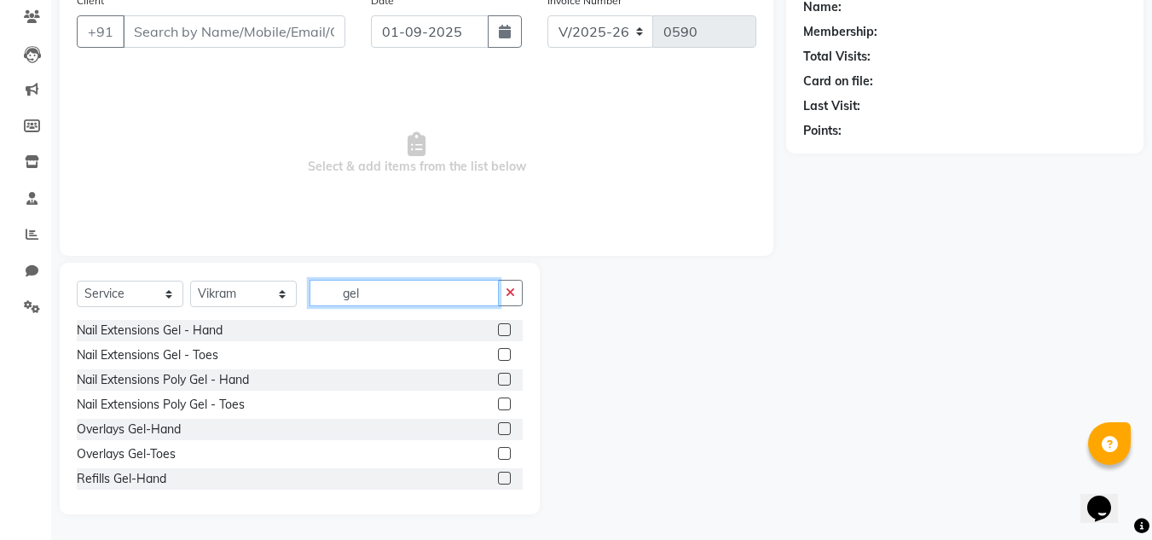
click at [401, 290] on input "gel" at bounding box center [403, 293] width 189 height 26
type input "g"
type input "rem"
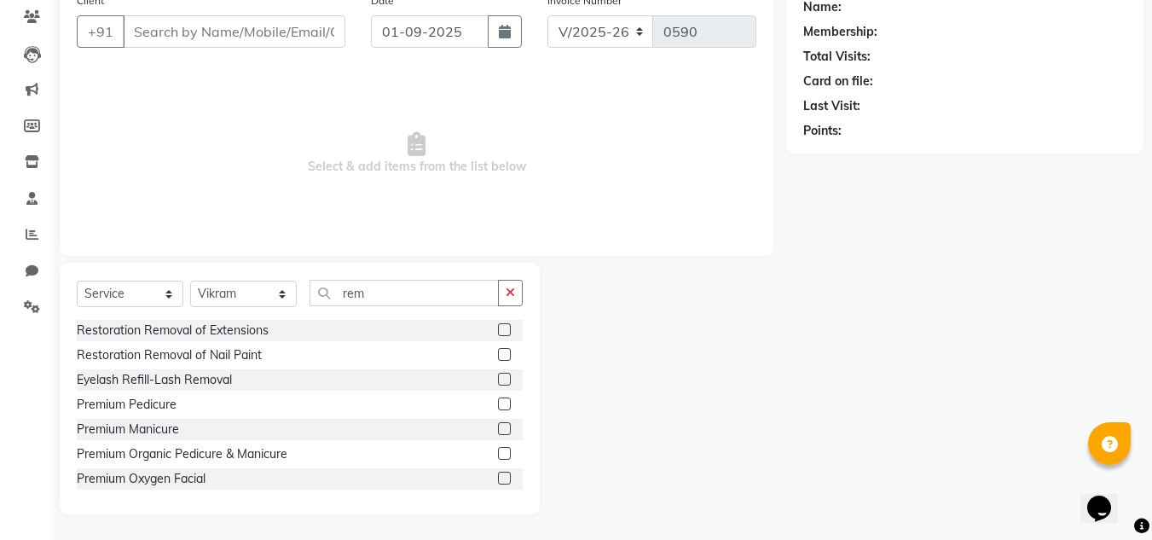
click at [498, 356] on label at bounding box center [504, 354] width 13 height 13
click at [498, 356] on input "checkbox" at bounding box center [503, 354] width 11 height 11
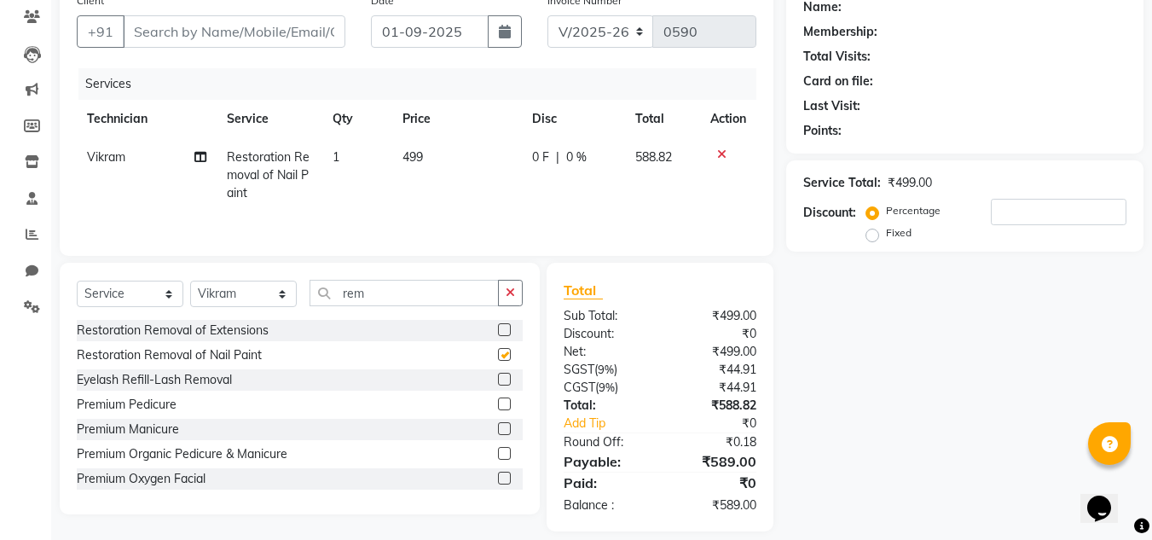
checkbox input "false"
click at [426, 153] on td "499" at bounding box center [456, 175] width 129 height 74
select select "80910"
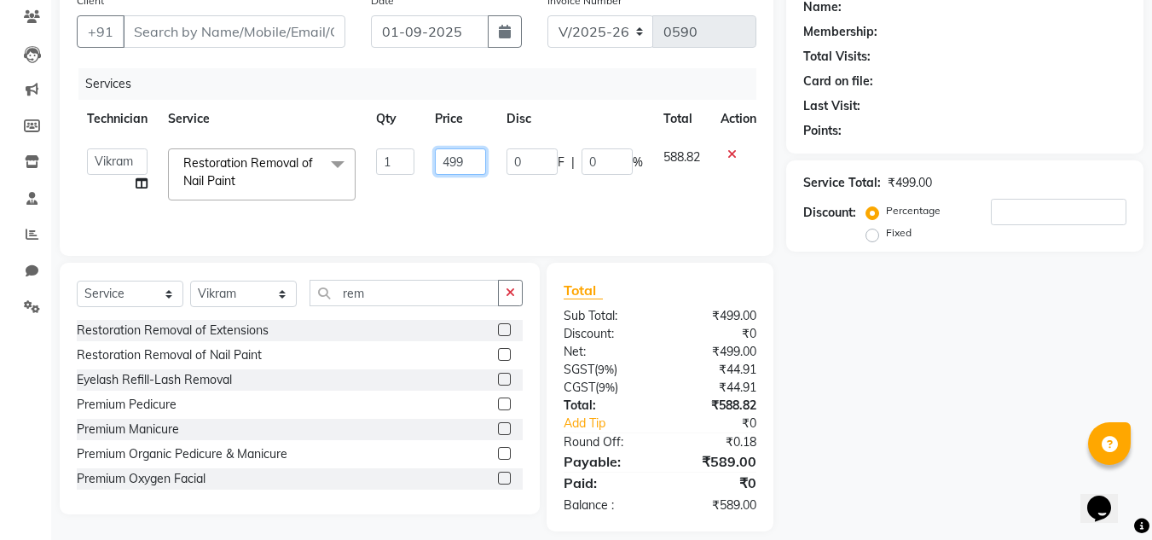
click at [467, 163] on input "499" at bounding box center [460, 161] width 51 height 26
type input "4"
type input "350"
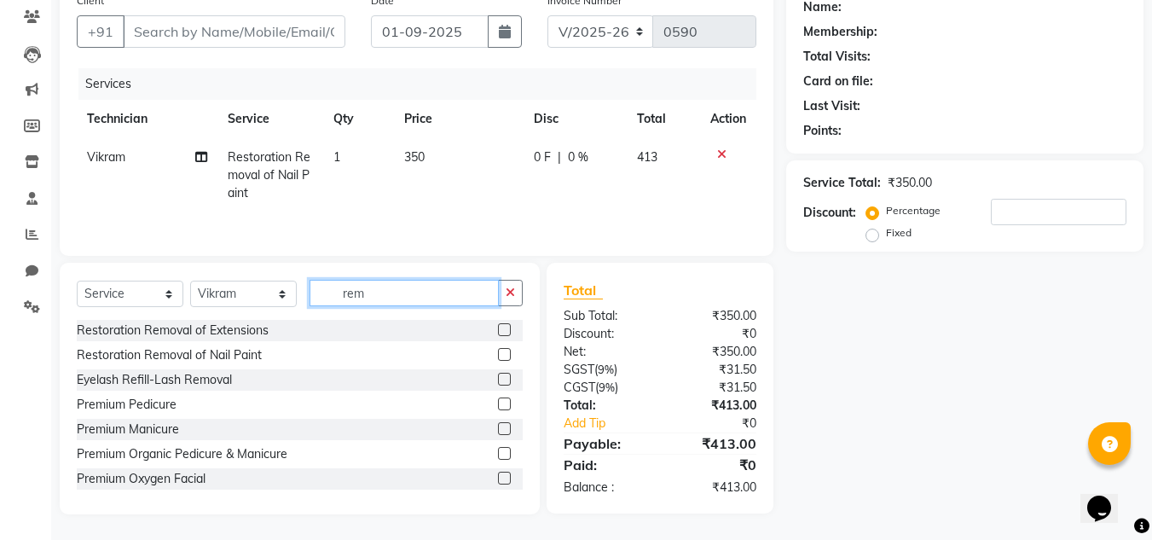
click at [412, 297] on input "rem" at bounding box center [403, 293] width 189 height 26
type input "r"
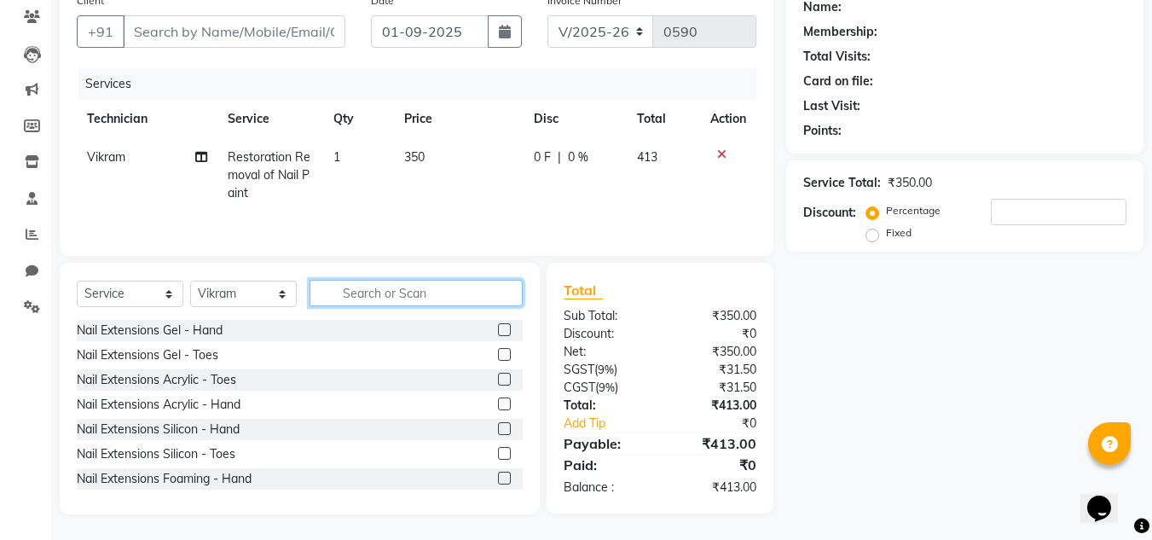
click at [412, 297] on input "text" at bounding box center [415, 293] width 213 height 26
click at [393, 297] on input "text" at bounding box center [415, 293] width 213 height 26
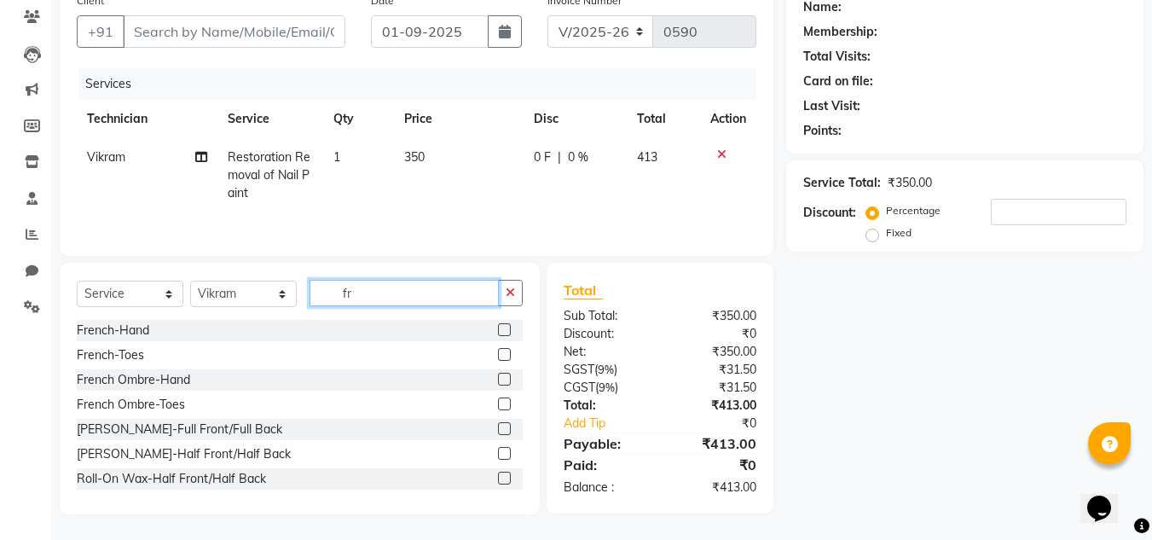
type input "fr"
click at [498, 330] on label at bounding box center [504, 329] width 13 height 13
click at [498, 330] on input "checkbox" at bounding box center [503, 330] width 11 height 11
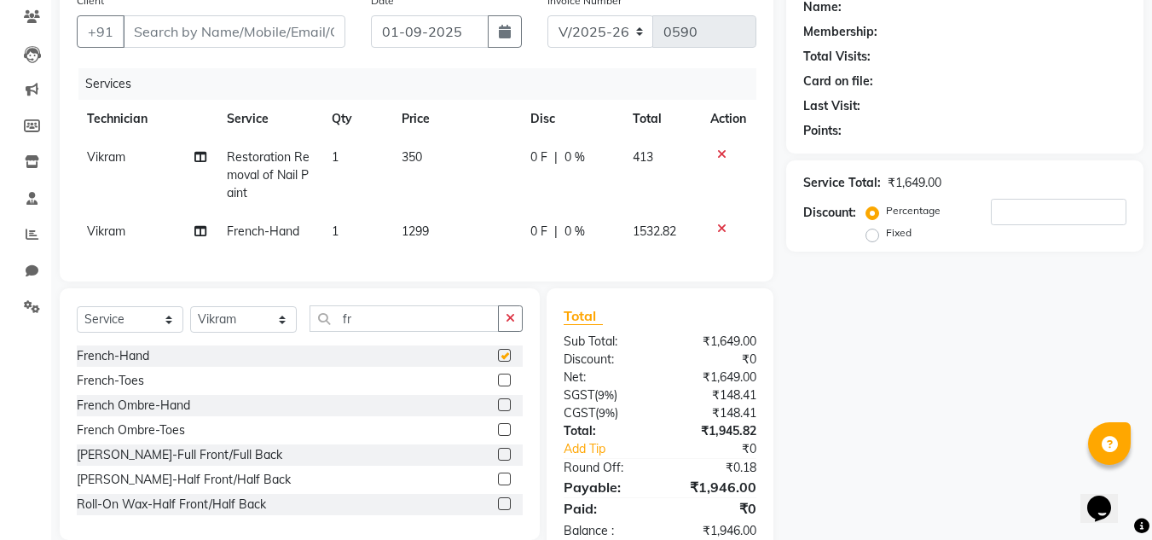
checkbox input "false"
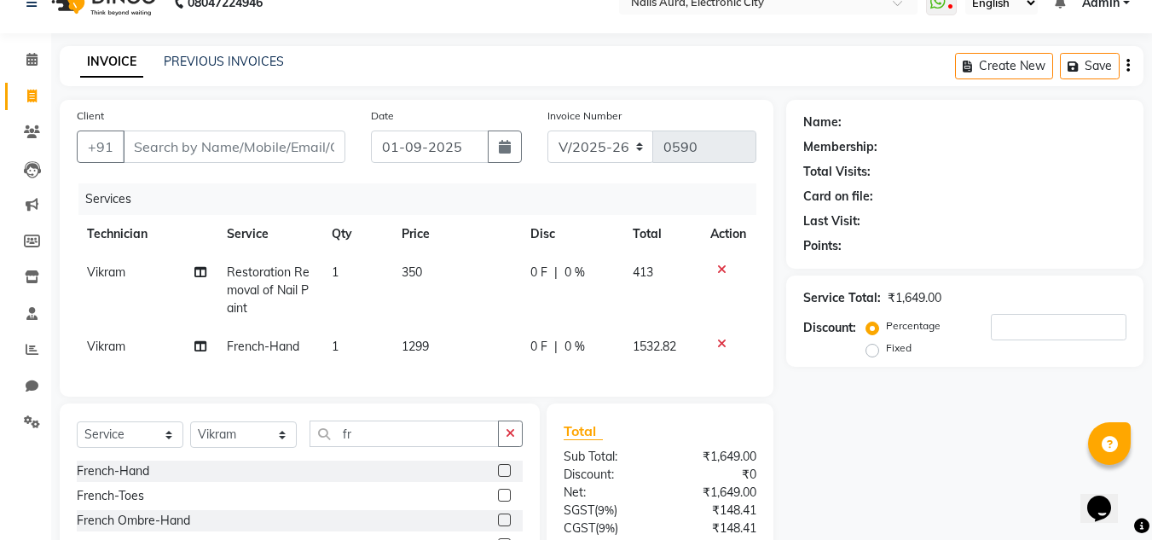
scroll to position [113, 0]
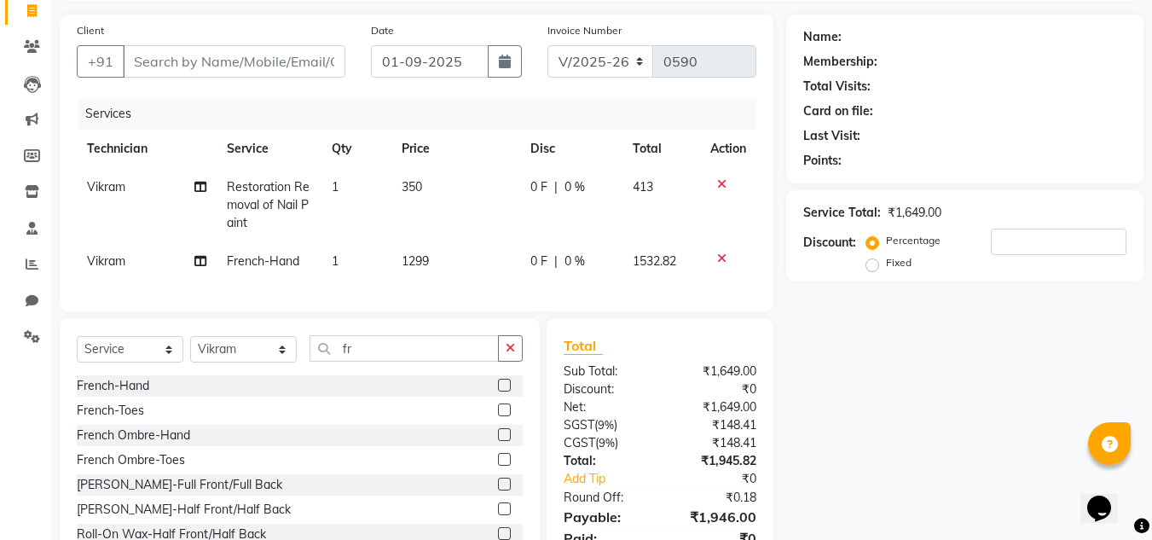
click at [429, 258] on span "1299" at bounding box center [414, 260] width 27 height 15
select select "80910"
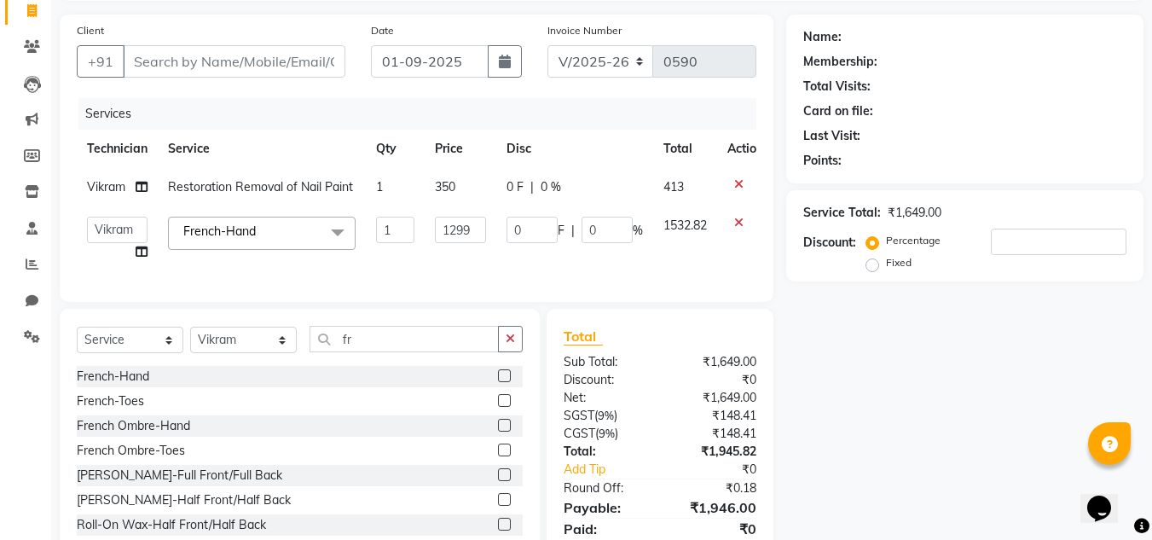
scroll to position [189, 0]
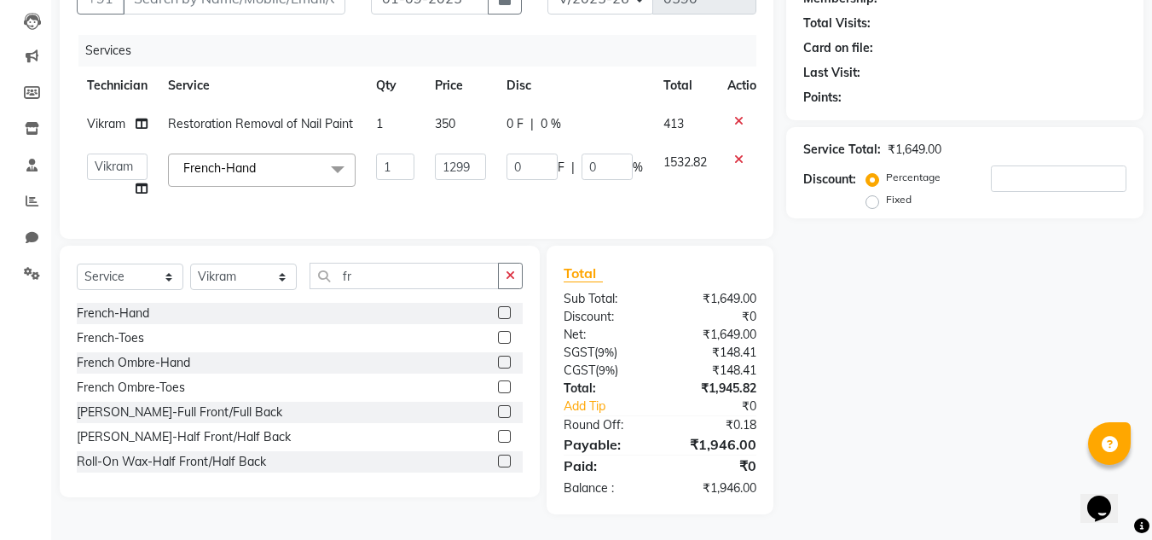
click at [741, 115] on icon at bounding box center [738, 121] width 9 height 12
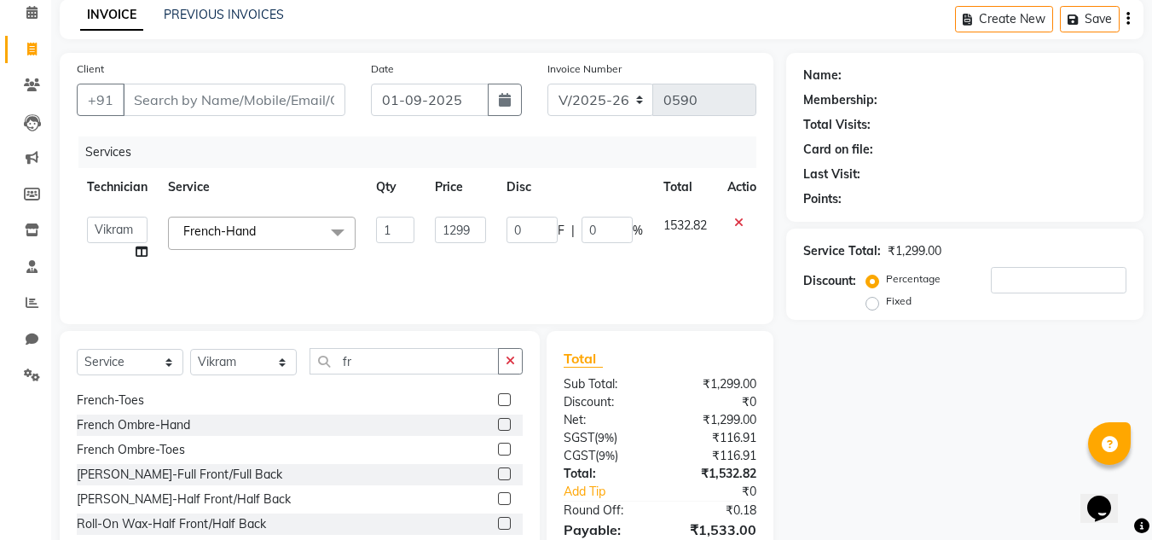
scroll to position [27, 0]
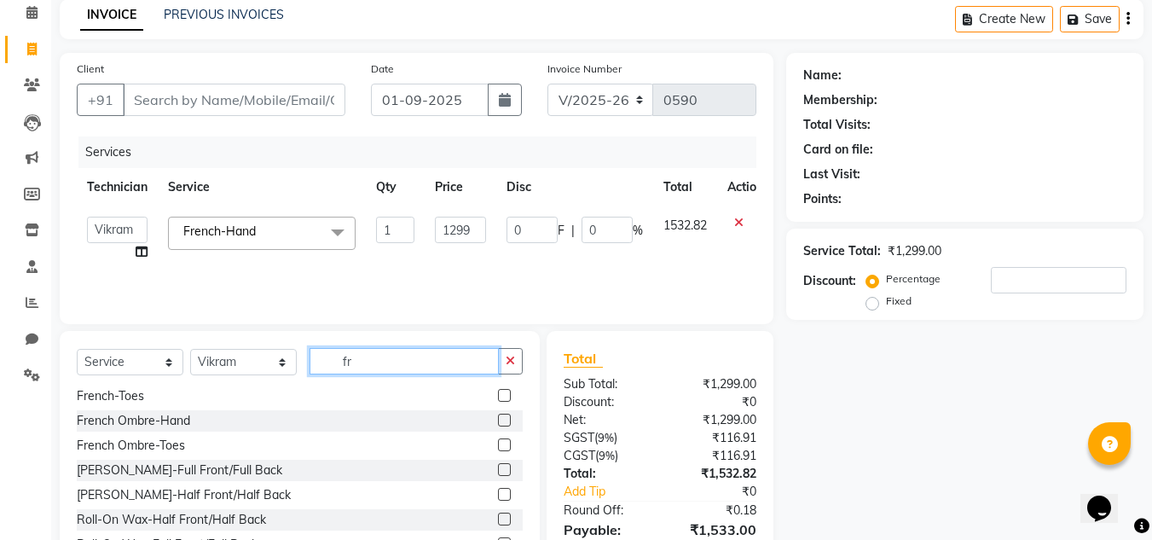
click at [378, 364] on input "fr" at bounding box center [403, 361] width 189 height 26
type input "f"
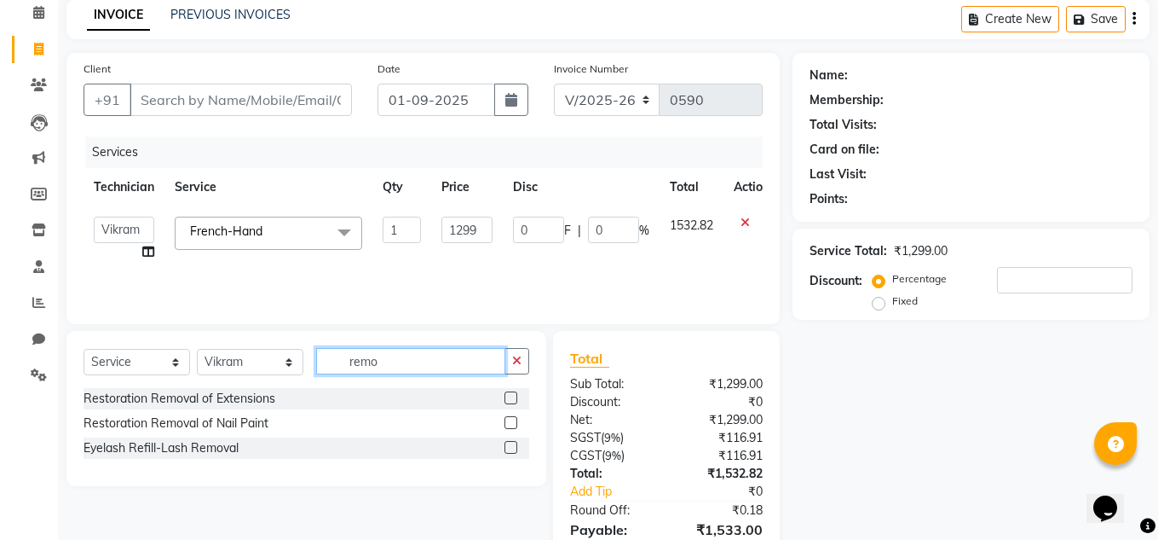
scroll to position [0, 0]
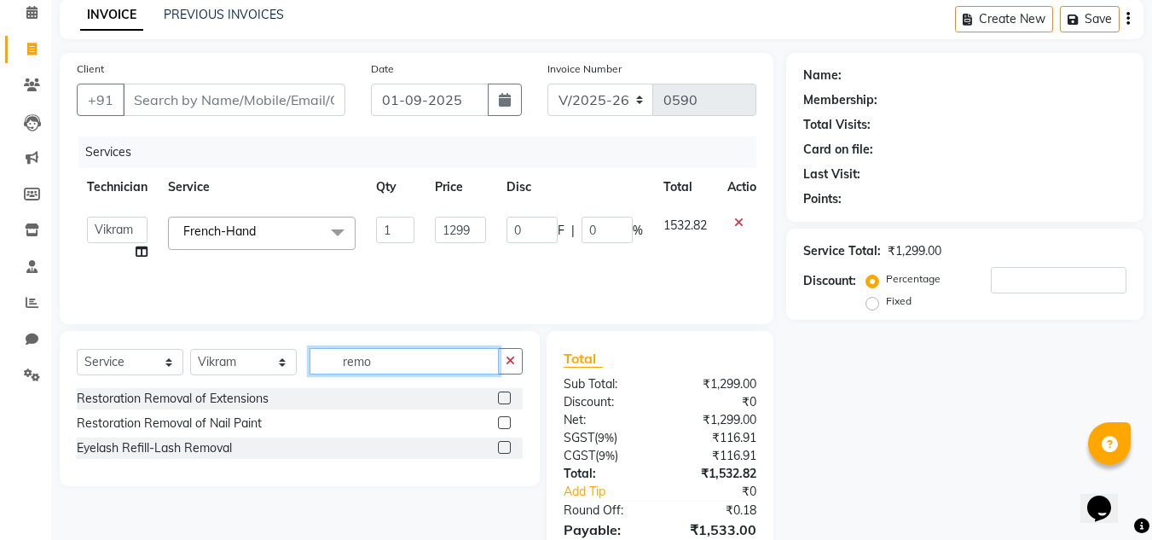
type input "remo"
click at [501, 425] on label at bounding box center [504, 422] width 13 height 13
click at [501, 425] on input "checkbox" at bounding box center [503, 423] width 11 height 11
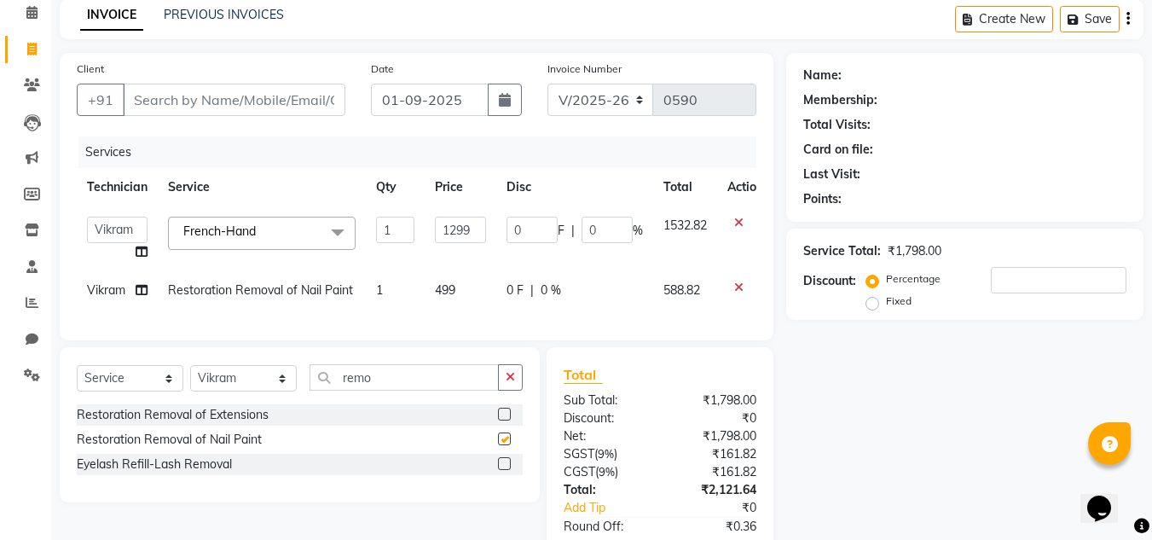
checkbox input "false"
click at [459, 291] on td "499" at bounding box center [460, 290] width 72 height 38
select select "80910"
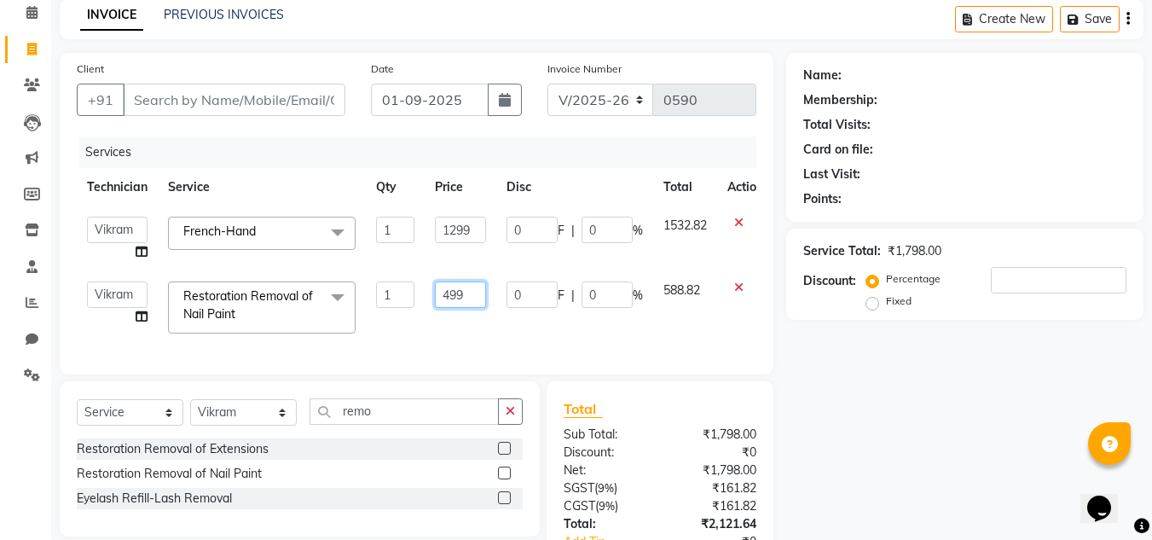
click at [472, 295] on input "499" at bounding box center [460, 294] width 51 height 26
type input "4"
type input "250"
click at [959, 432] on div "Name: Membership: Total Visits: Card on file: Last Visit: Points: Service Total…" at bounding box center [971, 351] width 370 height 597
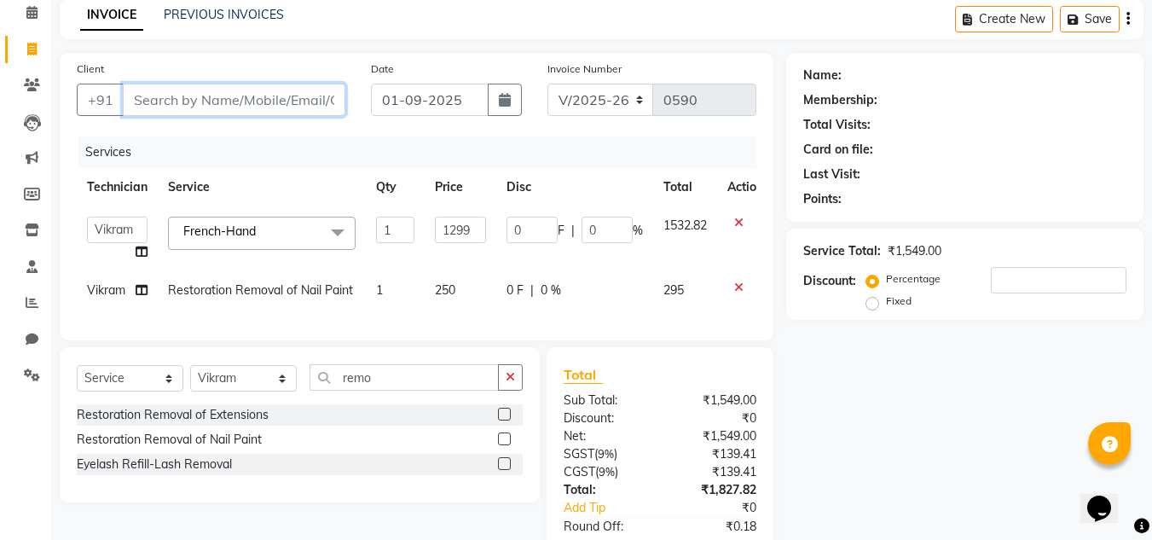
click at [217, 97] on input "Client" at bounding box center [234, 100] width 222 height 32
type input "8"
type input "0"
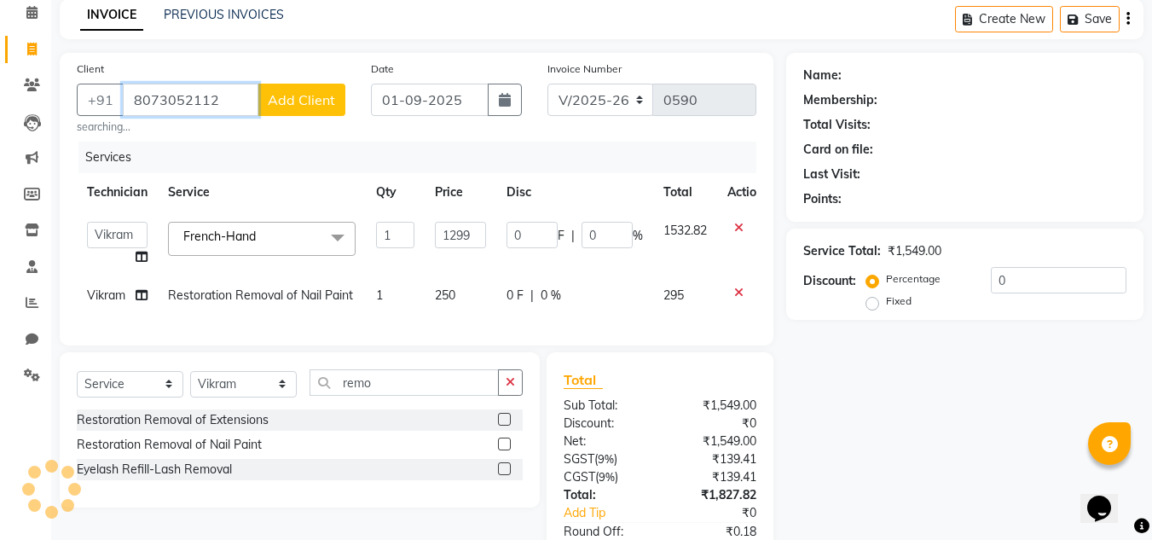
type input "8073052112"
click at [324, 93] on span "Add Client" at bounding box center [301, 99] width 67 height 17
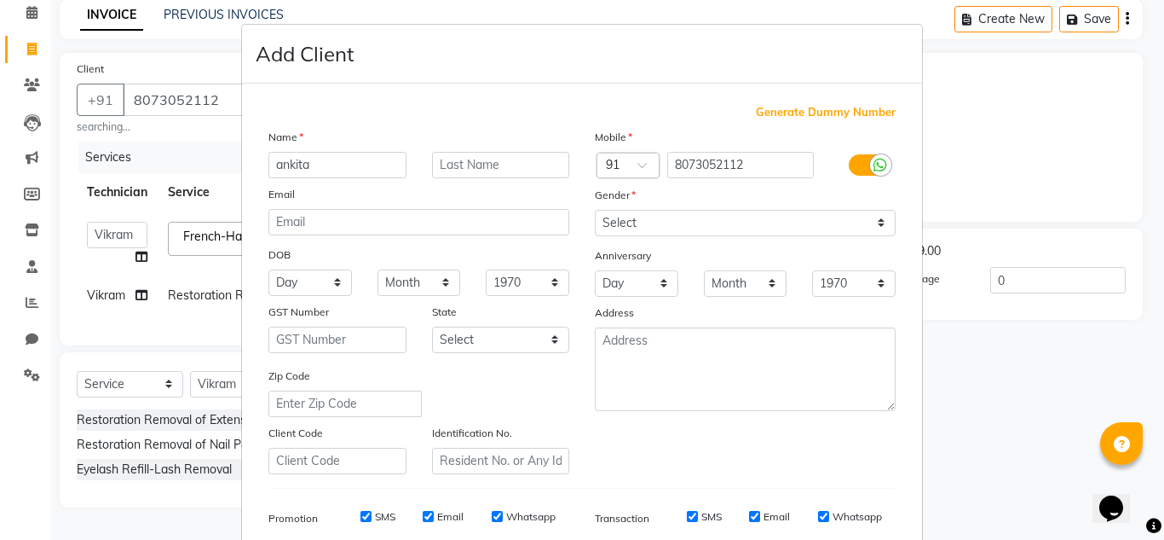
type input "ankita"
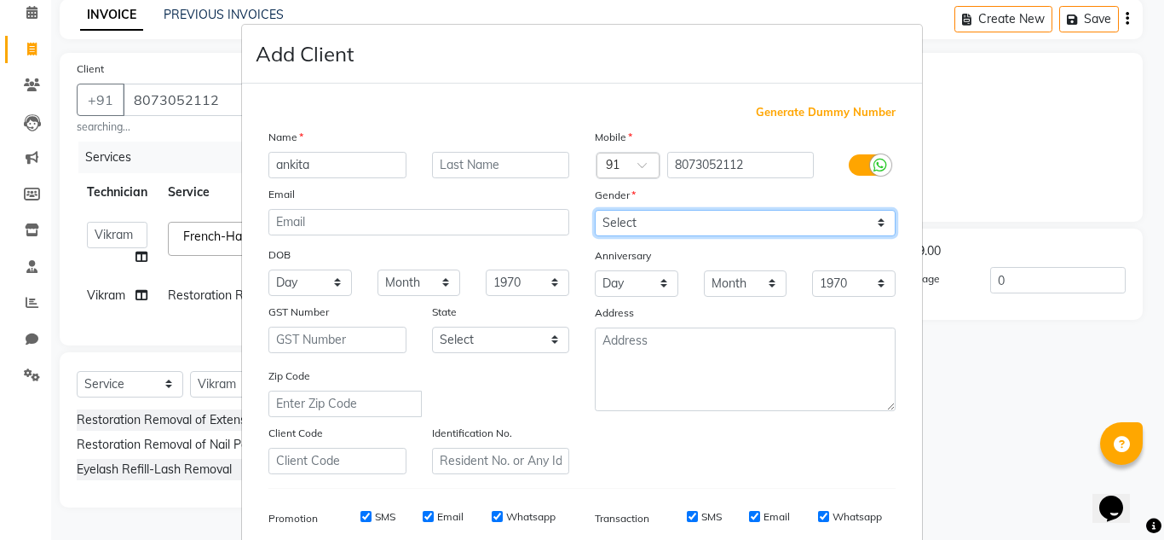
click at [639, 231] on select "Select [DEMOGRAPHIC_DATA] [DEMOGRAPHIC_DATA] Other Prefer Not To Say" at bounding box center [745, 223] width 301 height 26
select select "[DEMOGRAPHIC_DATA]"
click at [595, 210] on select "Select [DEMOGRAPHIC_DATA] [DEMOGRAPHIC_DATA] Other Prefer Not To Say" at bounding box center [745, 223] width 301 height 26
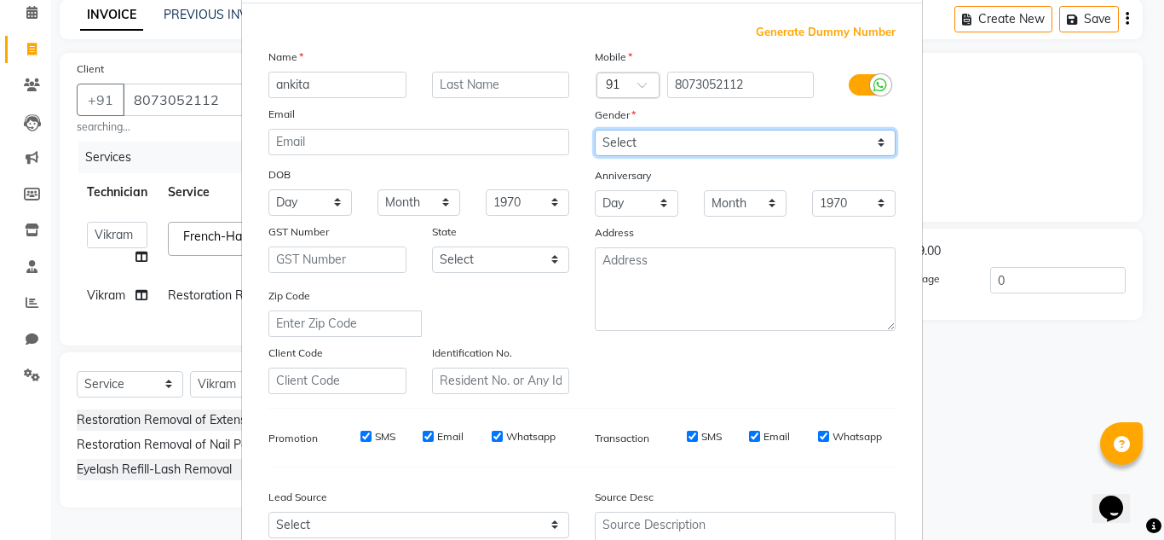
scroll to position [247, 0]
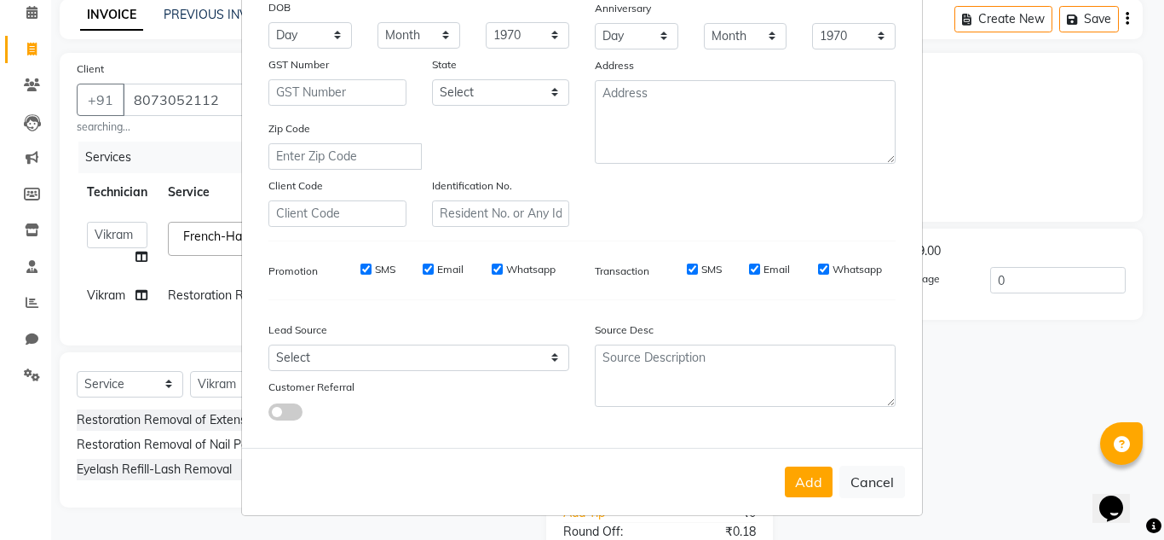
click at [802, 481] on button "Add" at bounding box center [809, 481] width 48 height 31
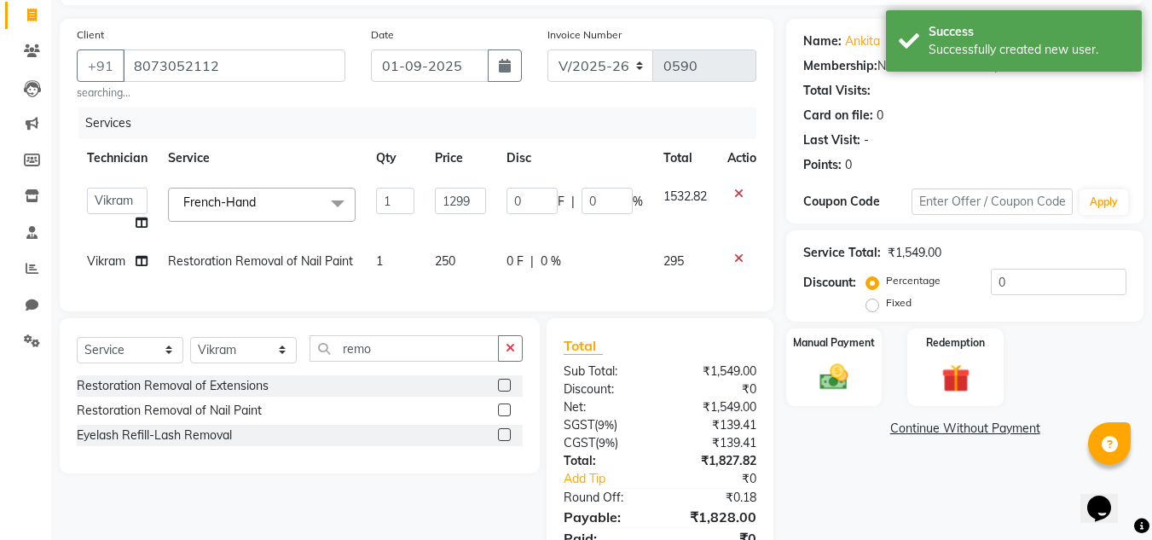
scroll to position [194, 0]
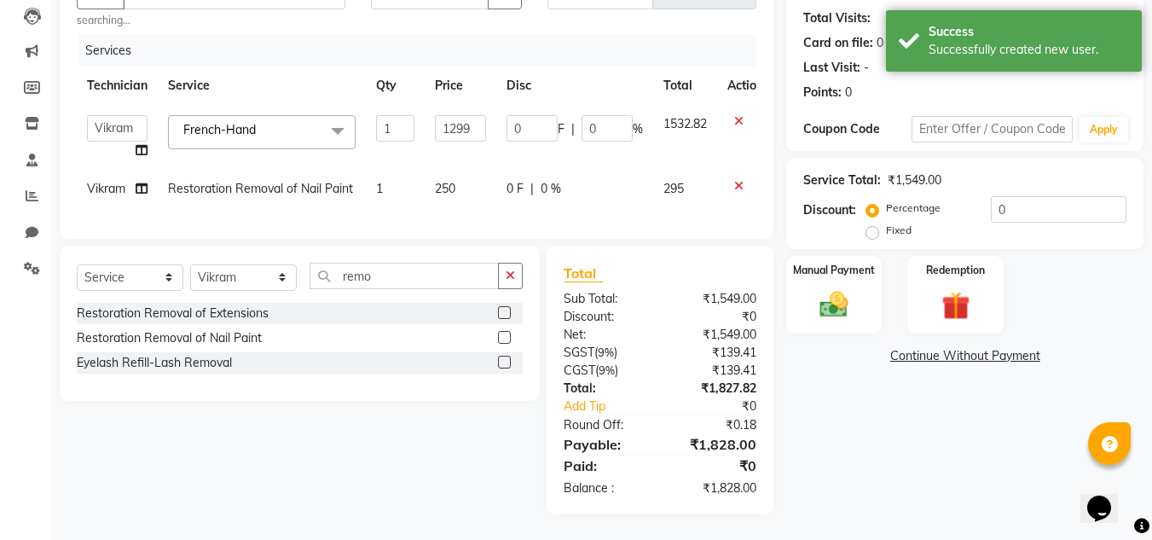
click at [838, 425] on div "Name: [PERSON_NAME] Membership: No Active Membership Total Visits: Card on file…" at bounding box center [971, 230] width 370 height 568
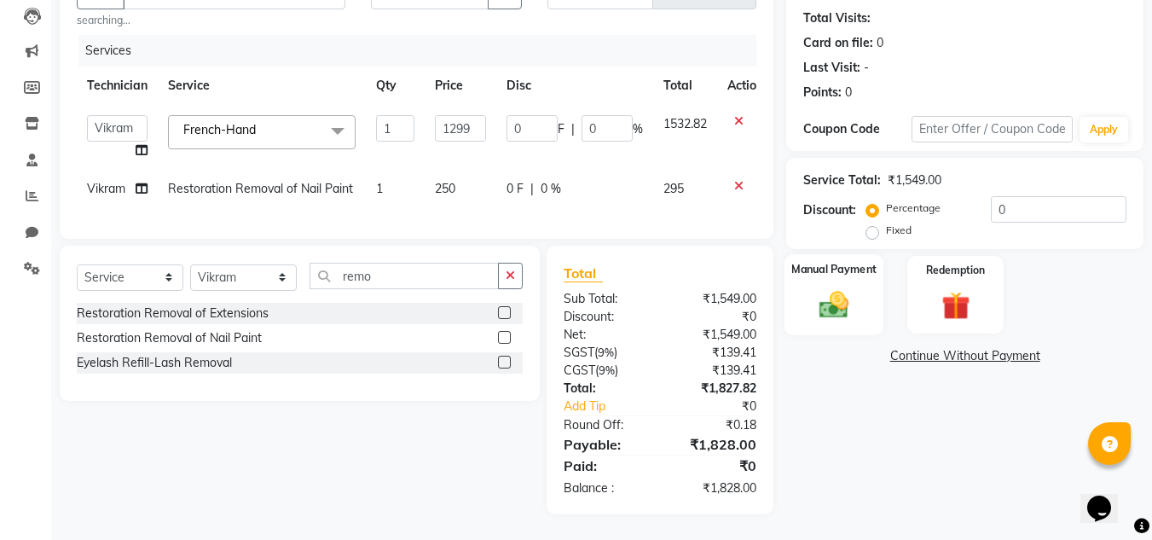
click at [836, 307] on img at bounding box center [834, 304] width 48 height 34
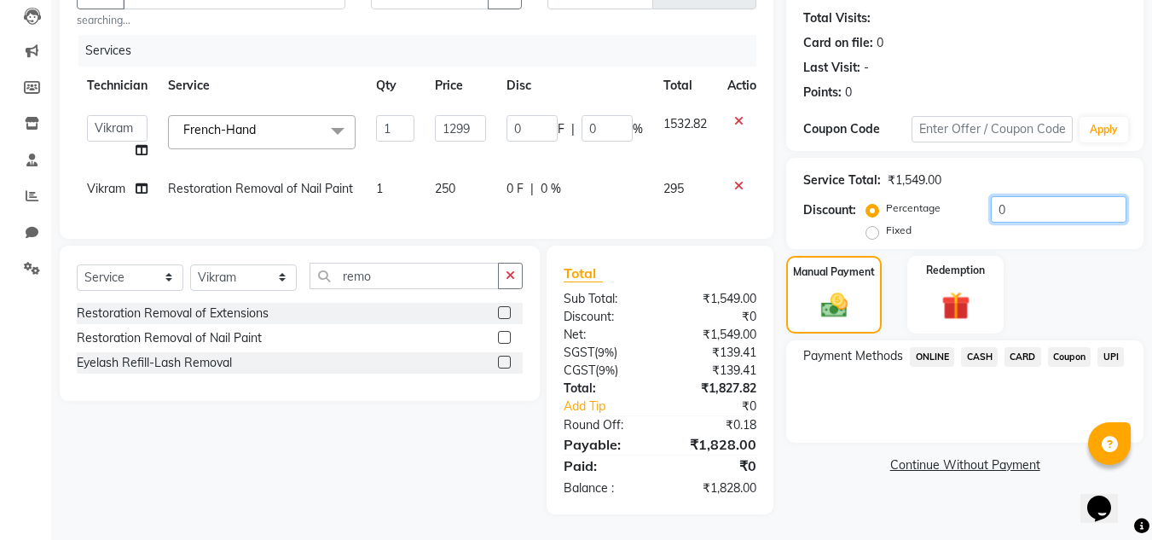
click at [1018, 203] on input "0" at bounding box center [1058, 209] width 136 height 26
click at [1003, 204] on input "number" at bounding box center [1058, 209] width 136 height 26
click at [1003, 202] on input "number" at bounding box center [1058, 209] width 136 height 26
click at [1013, 196] on input "number" at bounding box center [1058, 209] width 136 height 26
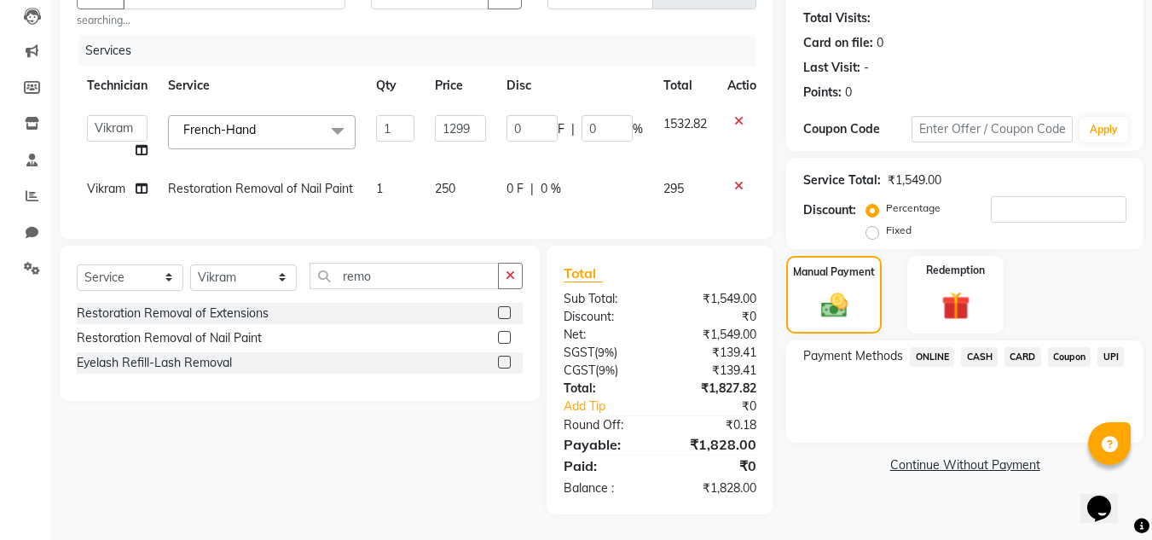
click at [975, 347] on span "CASH" at bounding box center [979, 357] width 37 height 20
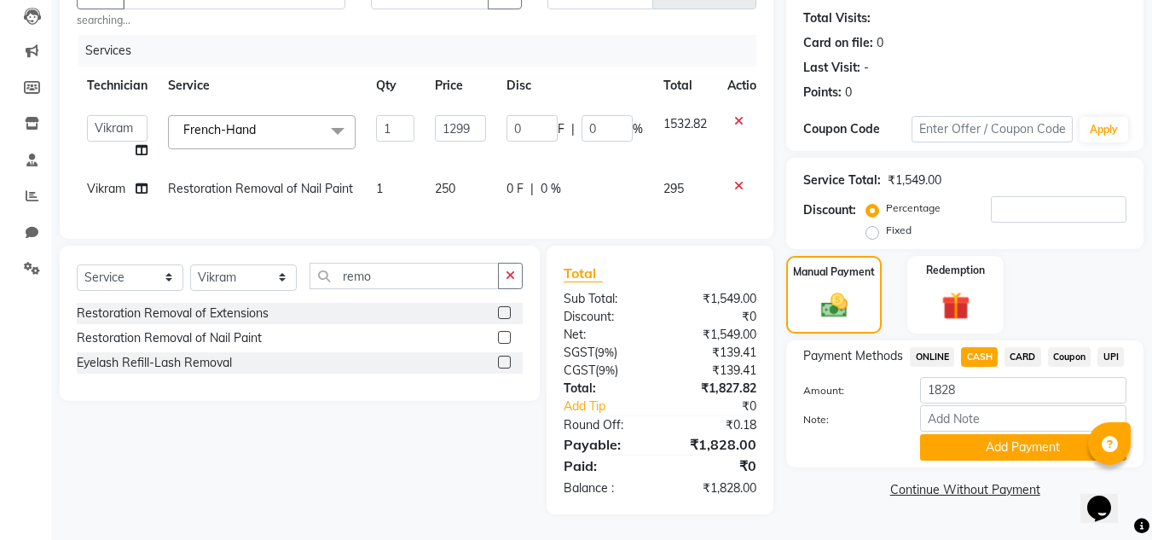
drag, startPoint x: 992, startPoint y: 440, endPoint x: 972, endPoint y: 435, distance: 21.1
click at [992, 440] on button "Add Payment" at bounding box center [1023, 447] width 206 height 26
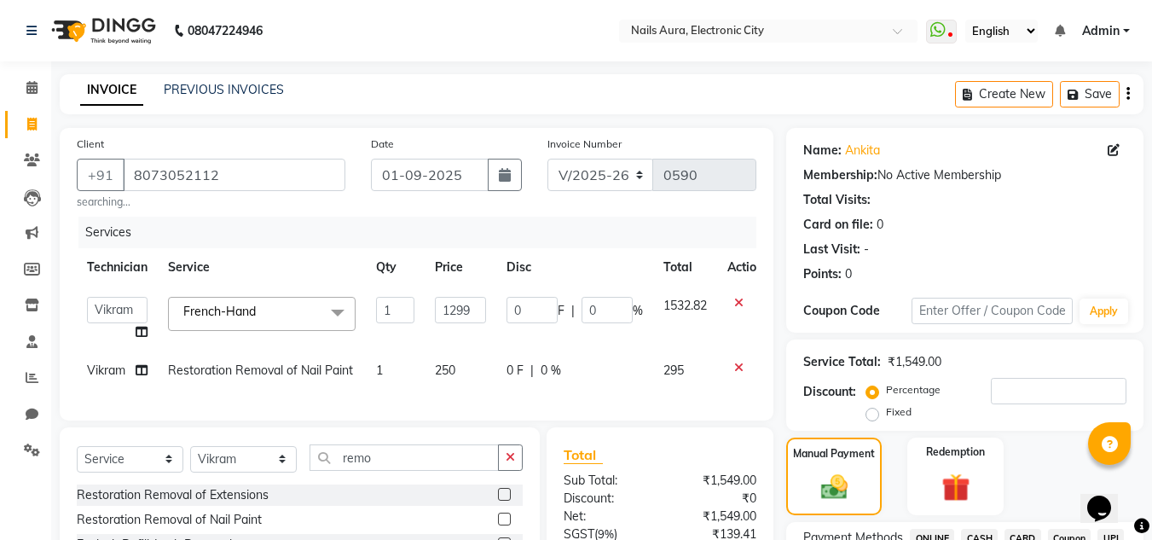
scroll to position [255, 0]
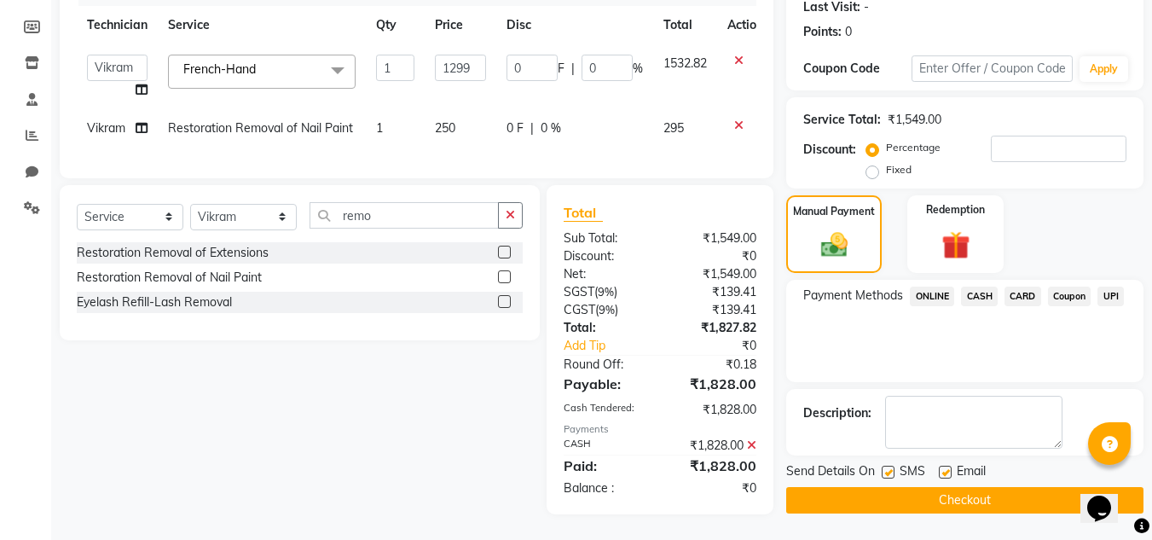
click at [955, 489] on button "Checkout" at bounding box center [964, 500] width 357 height 26
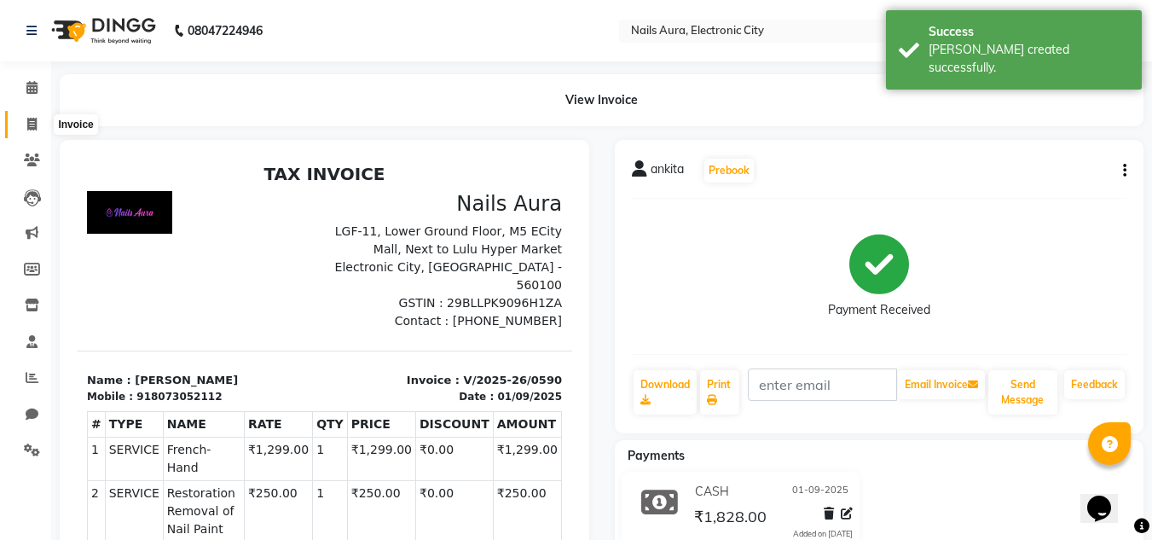
click at [34, 124] on icon at bounding box center [31, 124] width 9 height 13
select select "service"
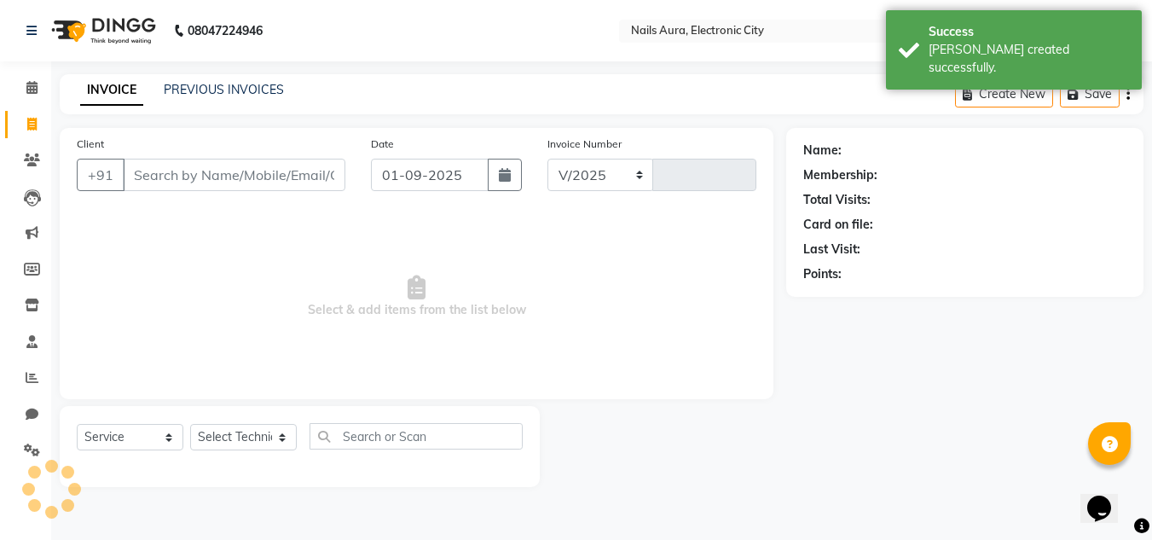
select select "8179"
type input "0591"
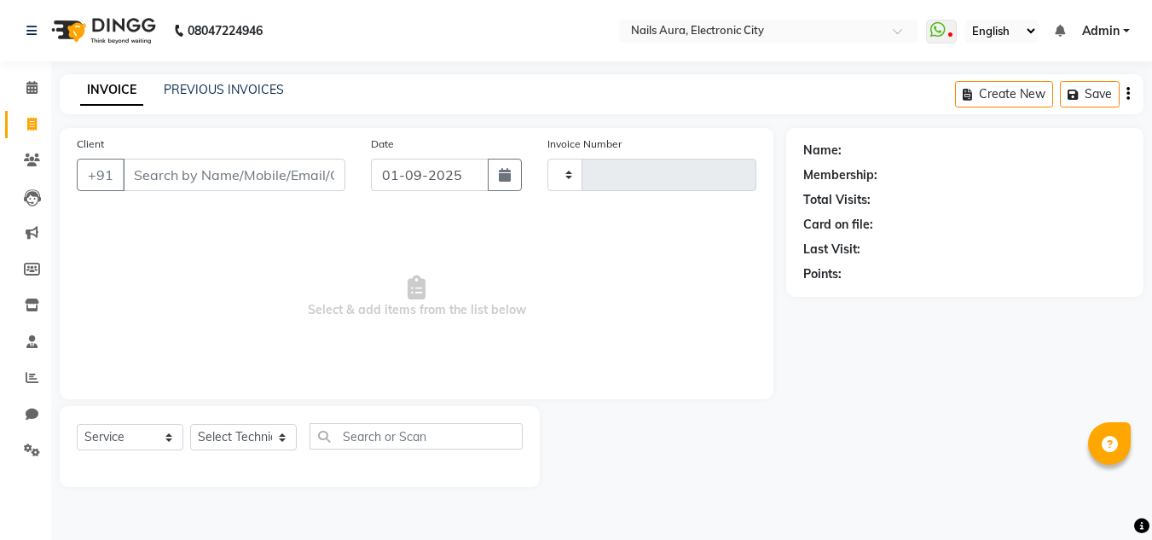
select select "service"
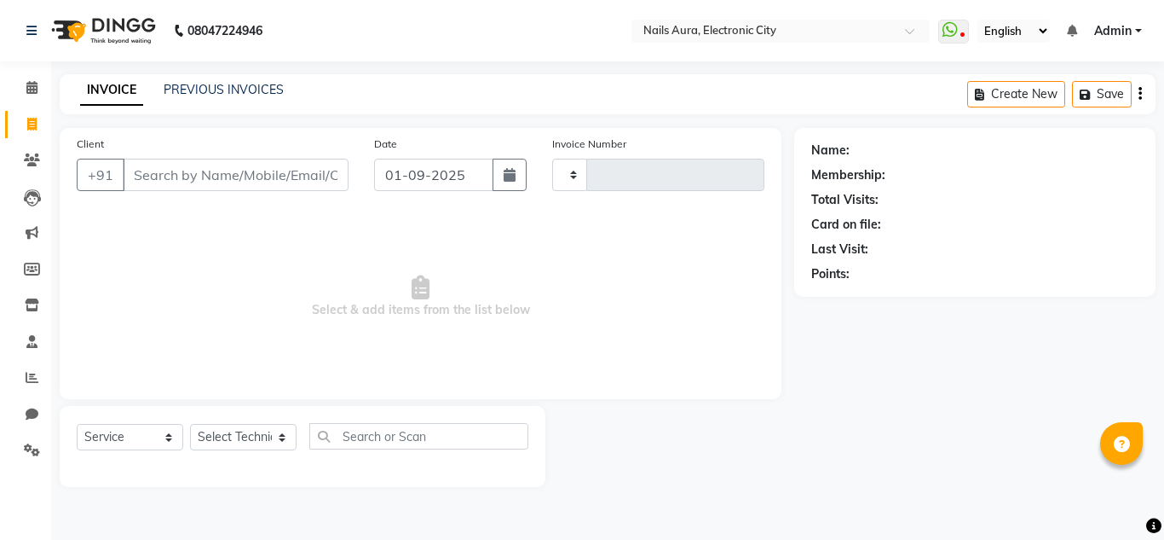
type input "0591"
select select "8179"
click at [228, 95] on link "PREVIOUS INVOICES" at bounding box center [224, 89] width 120 height 15
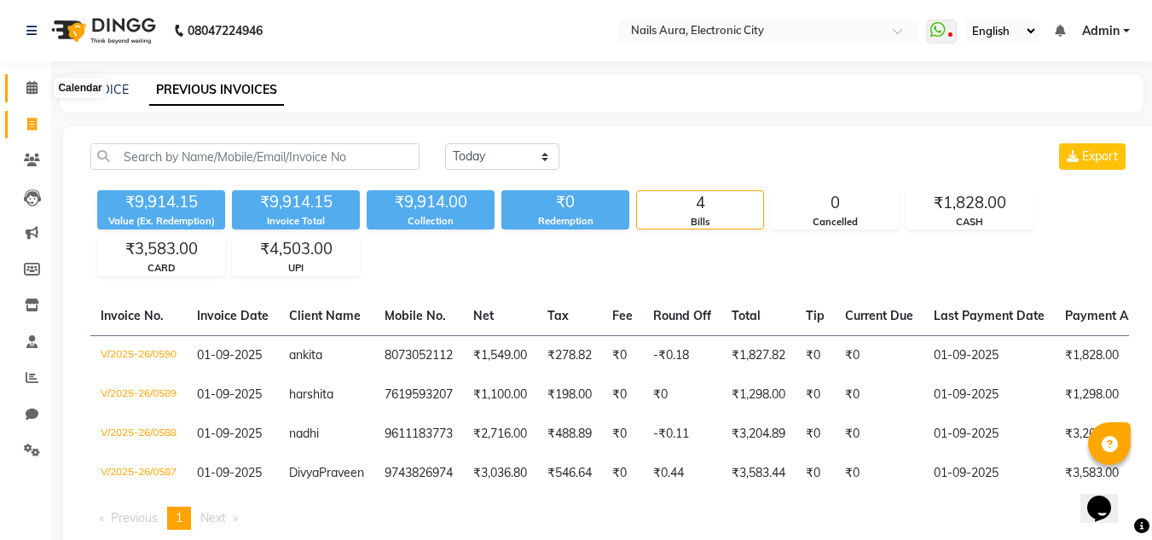
click at [22, 89] on span at bounding box center [32, 88] width 30 height 20
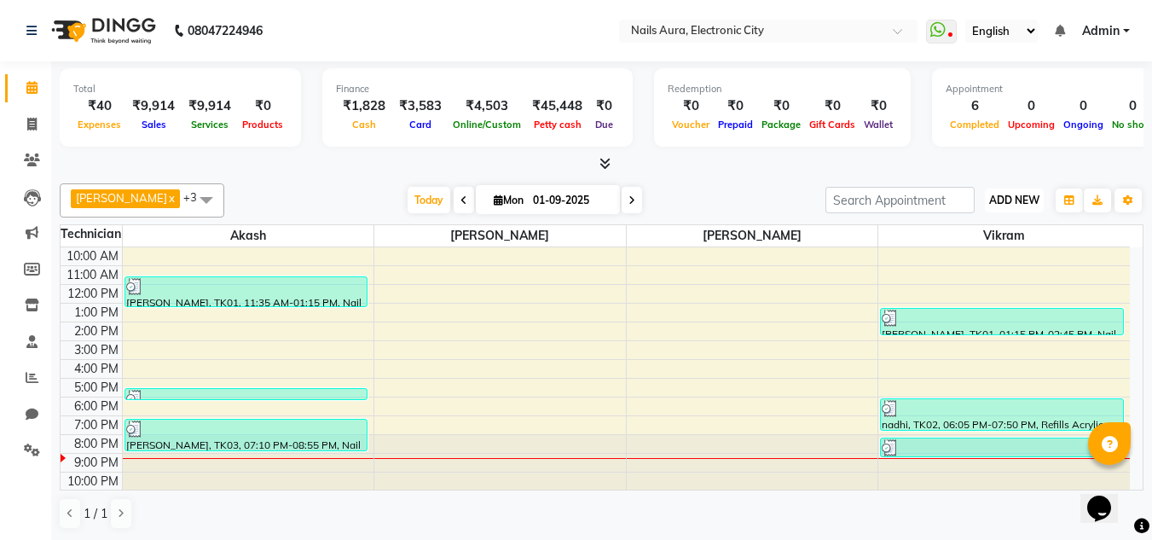
click at [1009, 205] on span "ADD NEW" at bounding box center [1014, 199] width 50 height 13
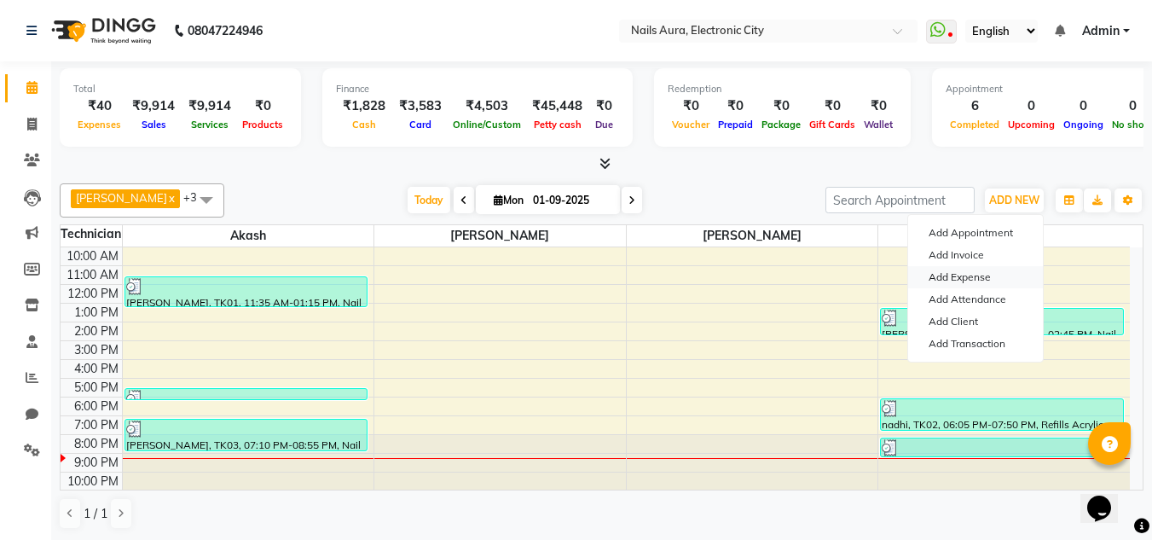
click at [977, 277] on link "Add Expense" at bounding box center [975, 277] width 135 height 22
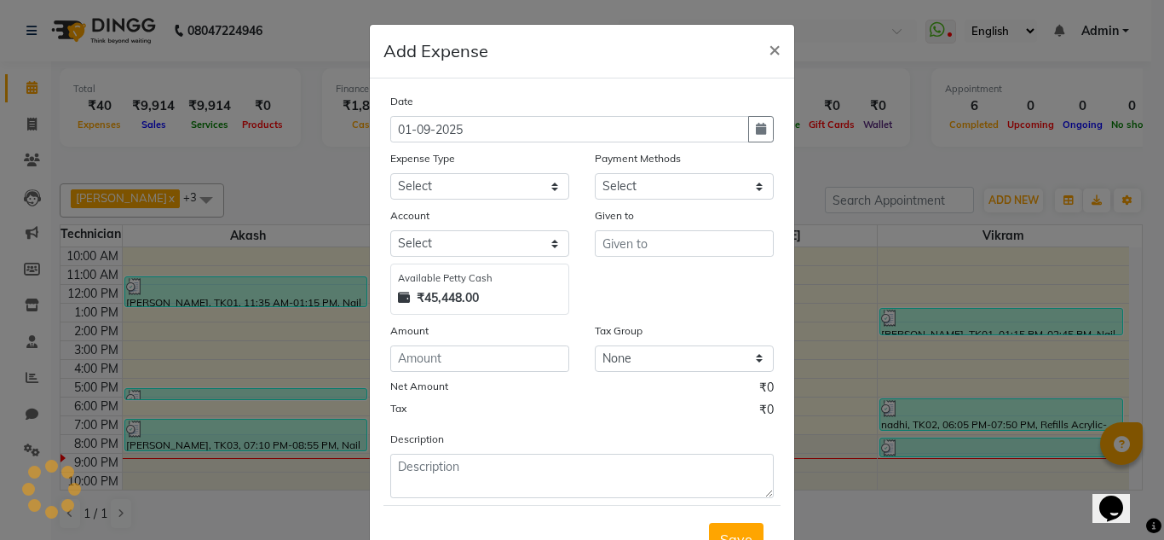
select select "1"
select select "7307"
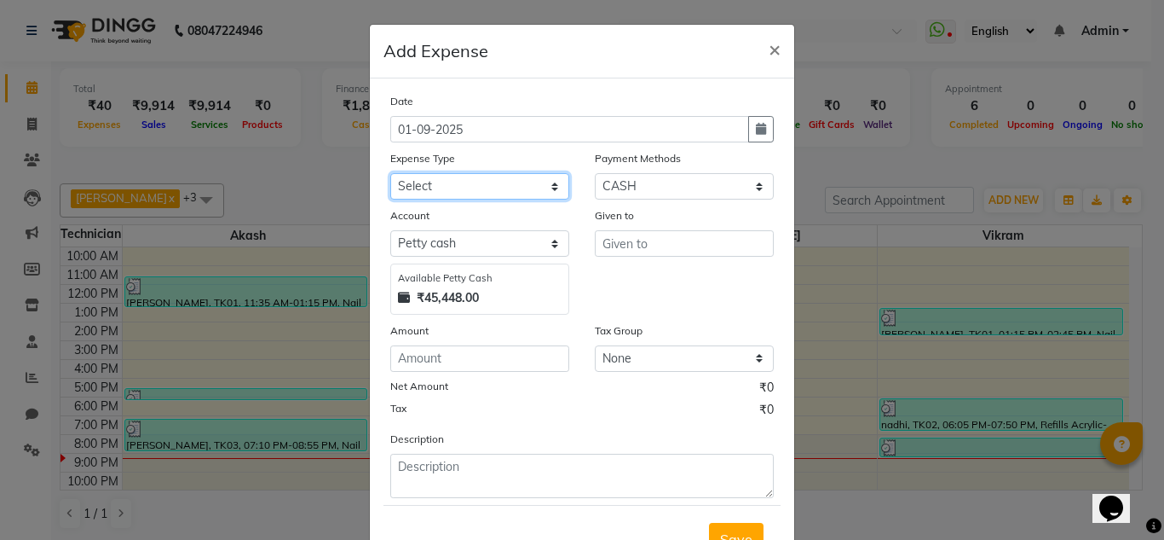
click at [506, 194] on select "Select AC Advance Salary Bank charges Car maintenance Cash transfer to bank Cas…" at bounding box center [479, 186] width 179 height 26
select select "22410"
click at [390, 173] on select "Select AC Advance Salary Bank charges Car maintenance Cash transfer to bank Cas…" at bounding box center [479, 186] width 179 height 26
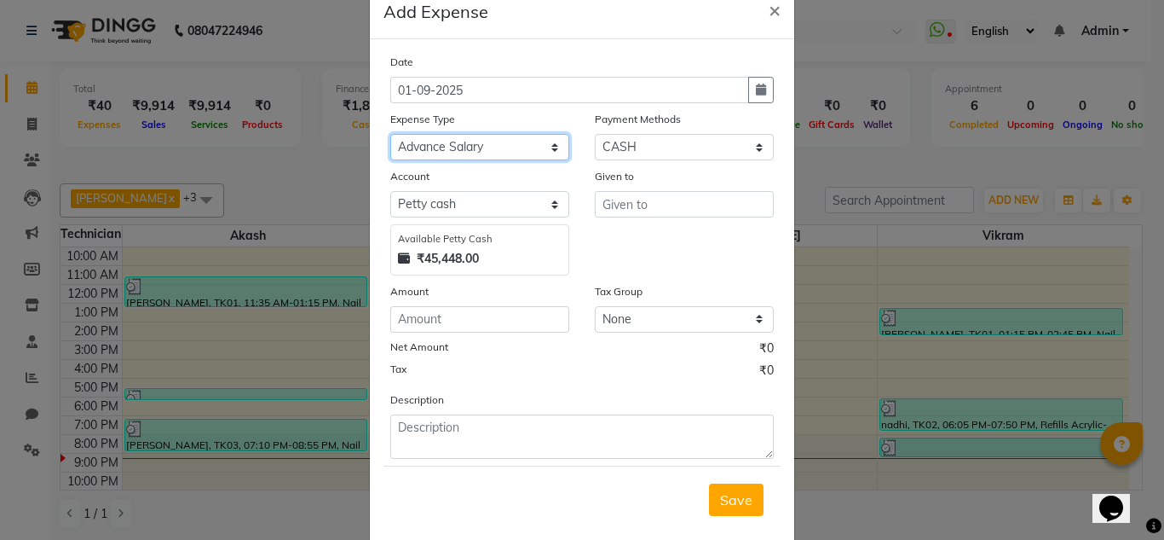
scroll to position [71, 0]
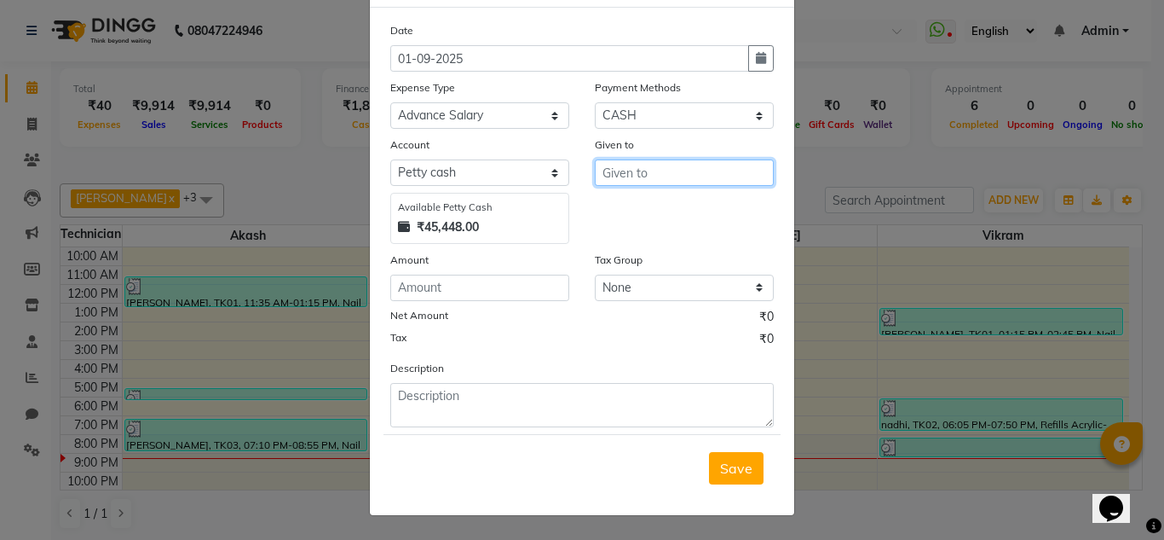
click at [673, 171] on input "text" at bounding box center [684, 172] width 179 height 26
type input "m"
click at [635, 211] on ngb-highlight "Ak ash" at bounding box center [636, 208] width 41 height 17
type input "Akash"
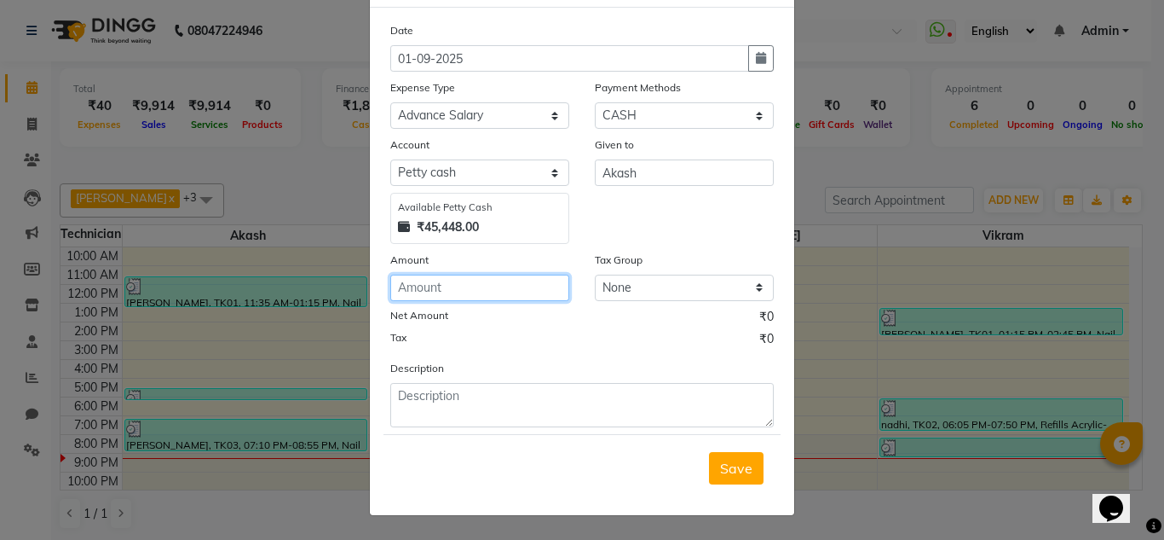
click at [446, 285] on input "number" at bounding box center [479, 287] width 179 height 26
type input "500"
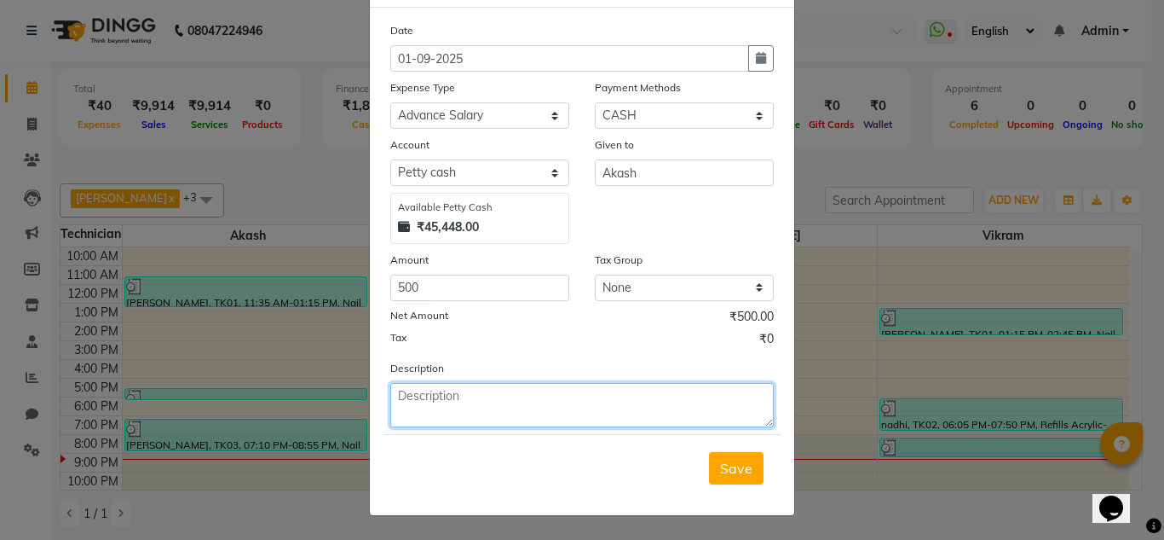
click at [457, 400] on textarea at bounding box center [582, 405] width 384 height 44
type textarea "advance to akash"
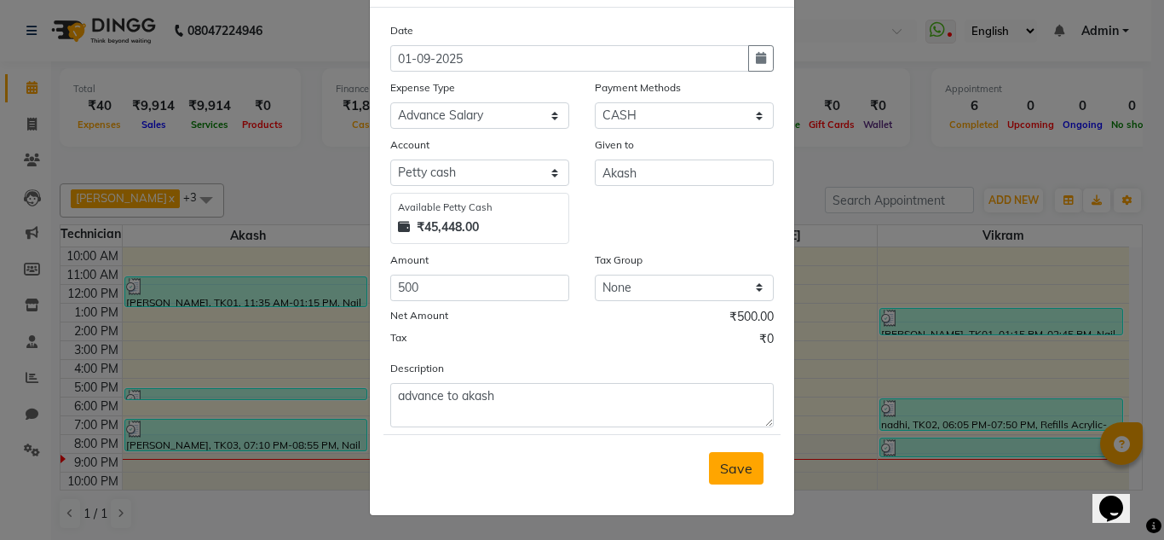
click at [731, 471] on span "Save" at bounding box center [736, 467] width 32 height 17
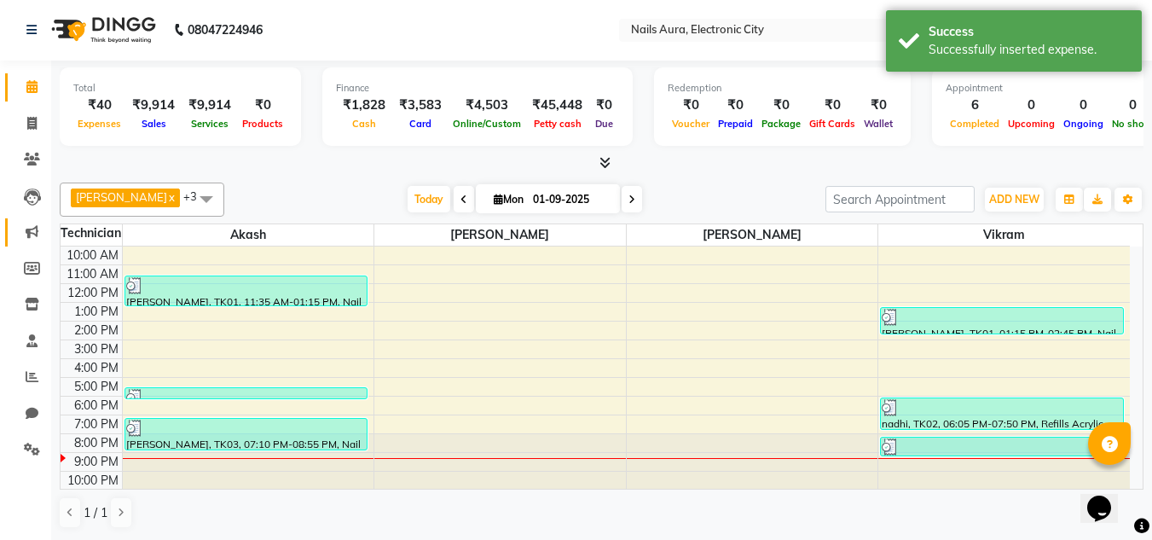
scroll to position [0, 0]
click at [32, 124] on icon at bounding box center [31, 124] width 9 height 13
select select "service"
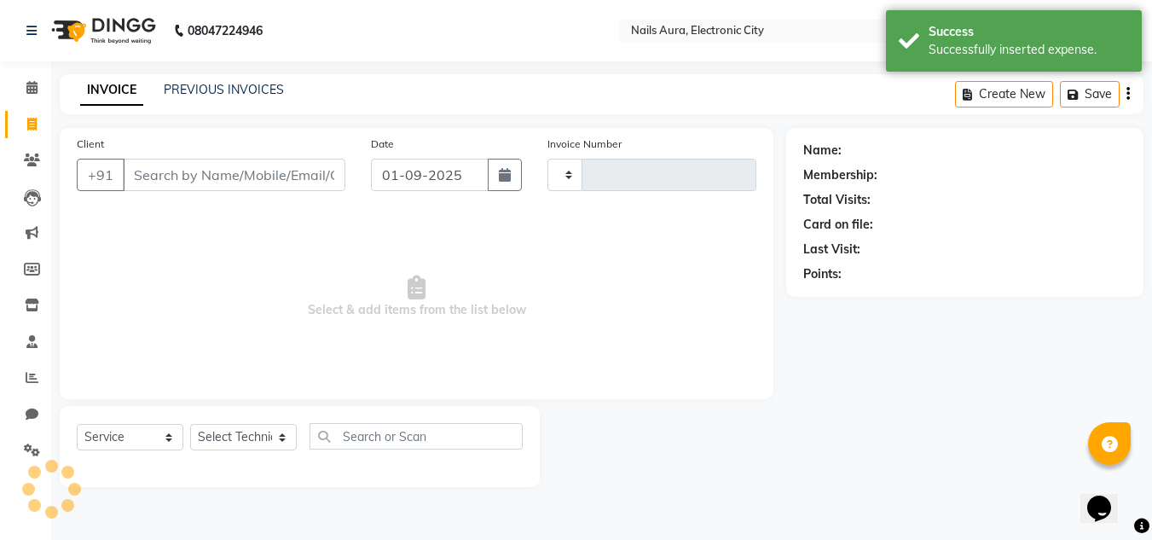
type input "0591"
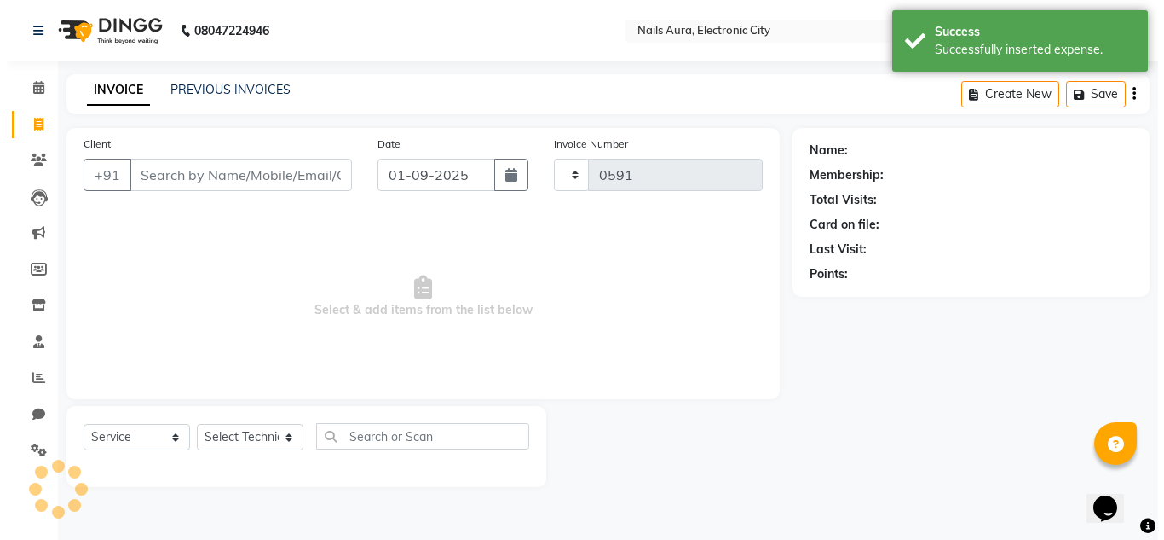
select select "8179"
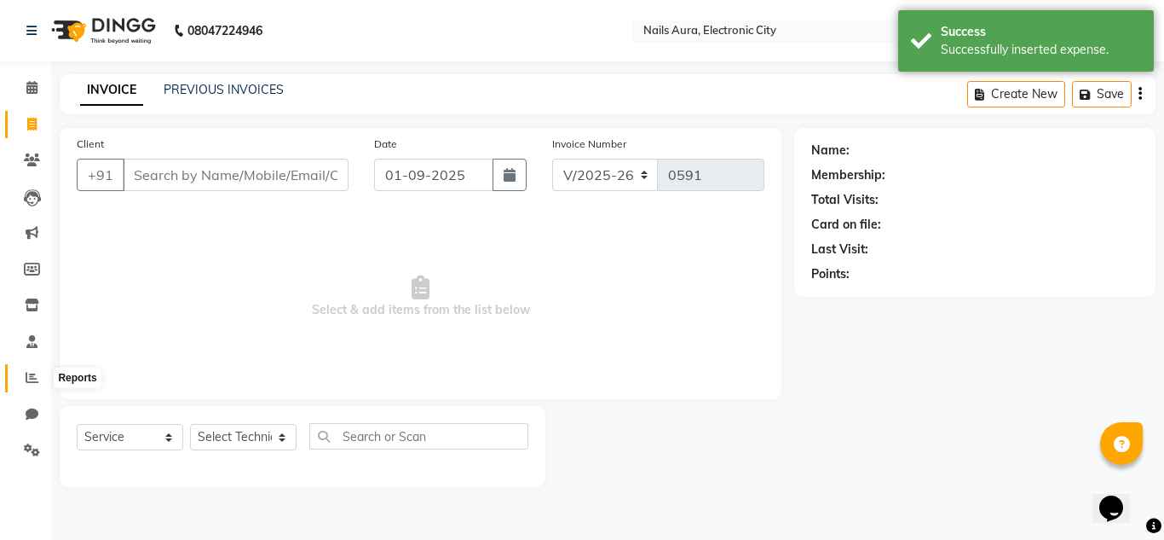
click at [32, 372] on icon at bounding box center [32, 377] width 13 height 13
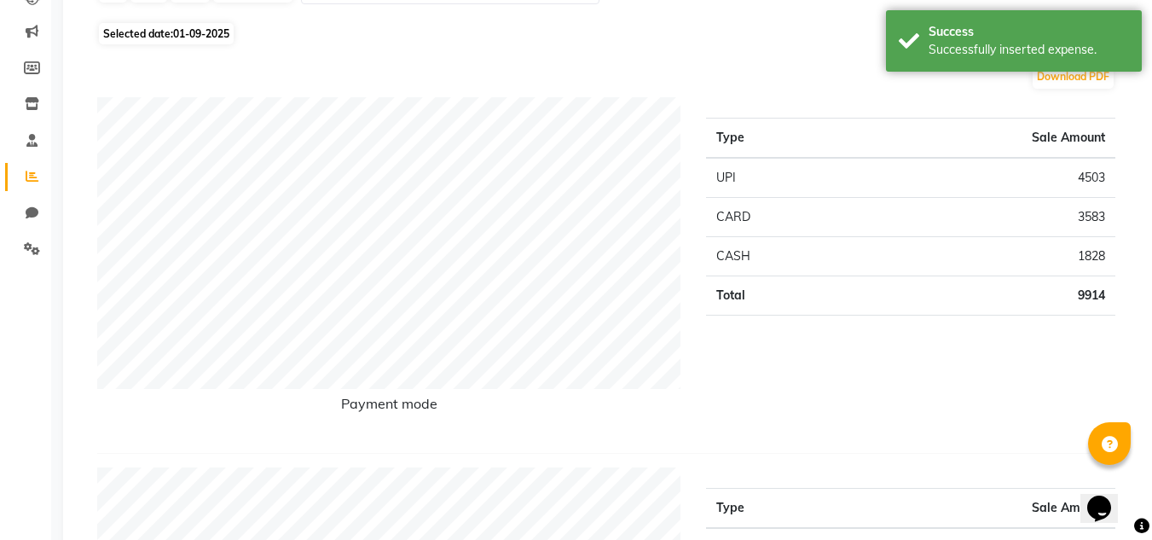
scroll to position [170, 0]
